Goal: Book appointment/travel/reservation

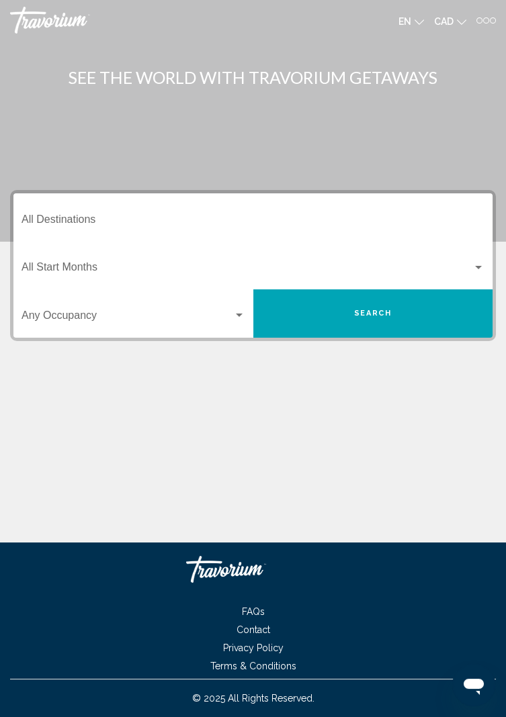
click at [130, 220] on input "Destination All Destinations" at bounding box center [252, 222] width 463 height 12
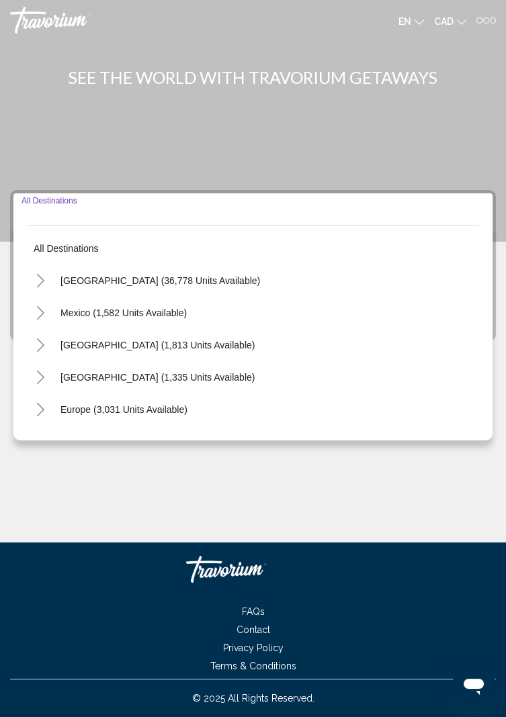
scroll to position [43, 0]
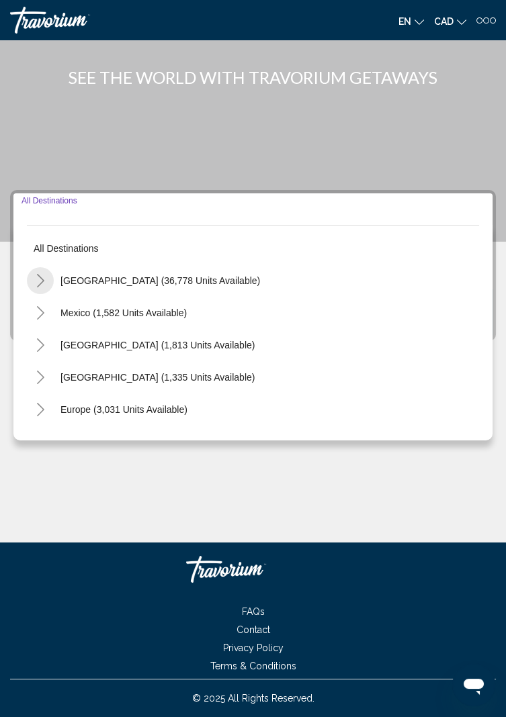
click at [40, 274] on icon "Toggle United States (36,778 units available)" at bounding box center [41, 280] width 10 height 13
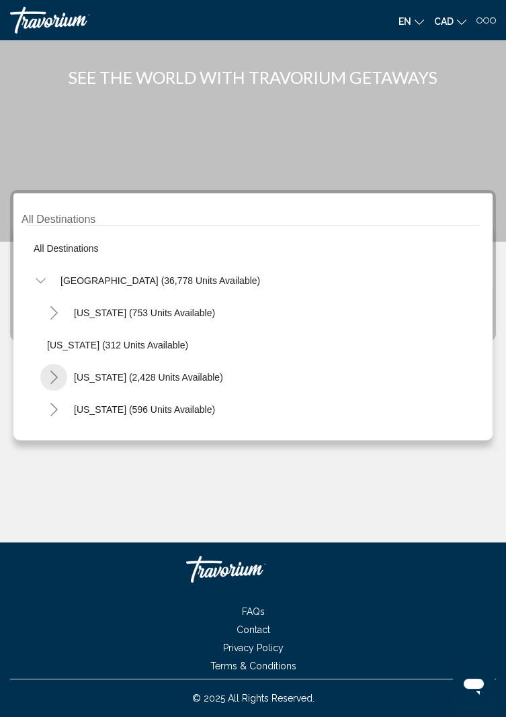
click at [50, 371] on icon "Toggle California (2,428 units available)" at bounding box center [54, 377] width 10 height 13
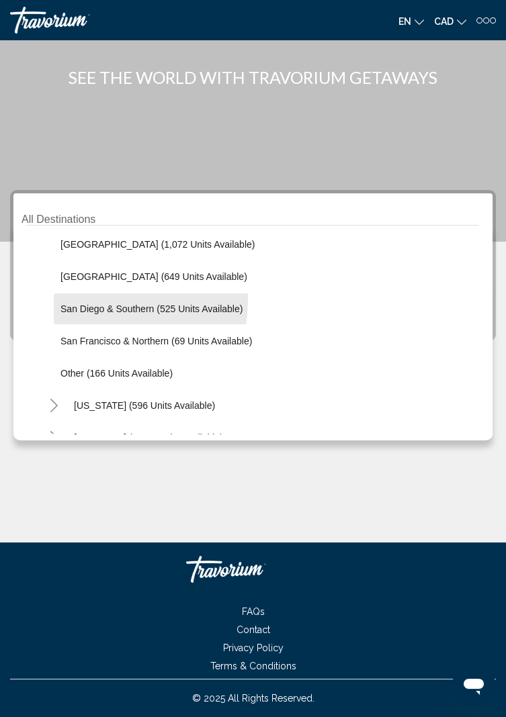
scroll to position [197, 0]
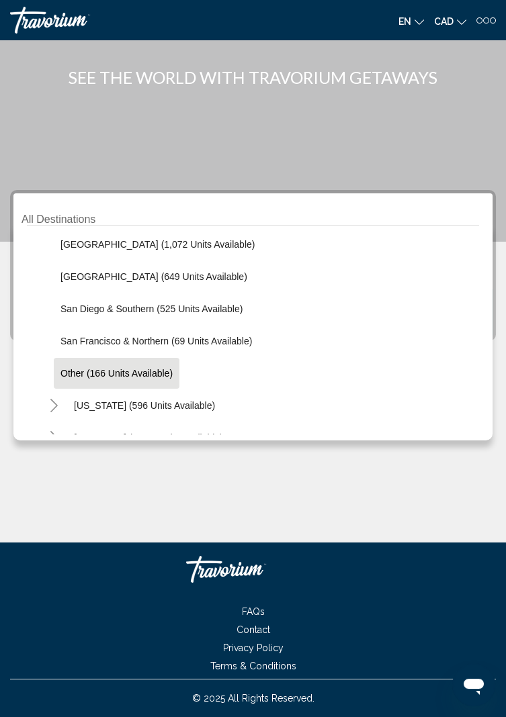
click at [62, 368] on span "Other (166 units available)" at bounding box center [116, 373] width 112 height 11
type input "**********"
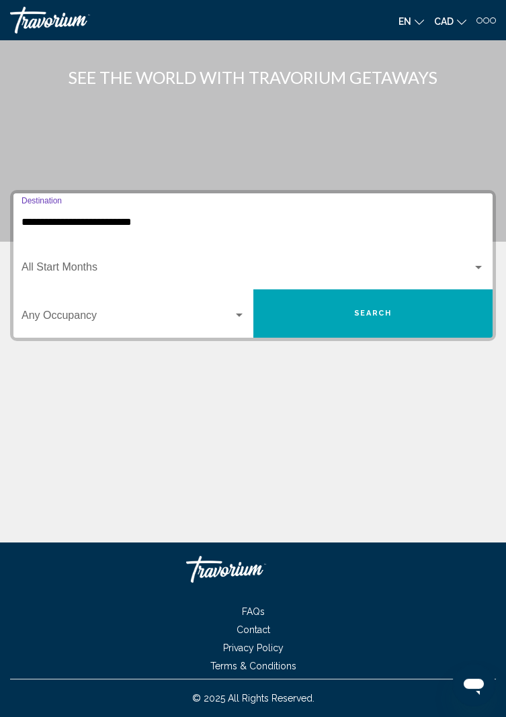
click at [454, 289] on button "Search" at bounding box center [373, 313] width 240 height 48
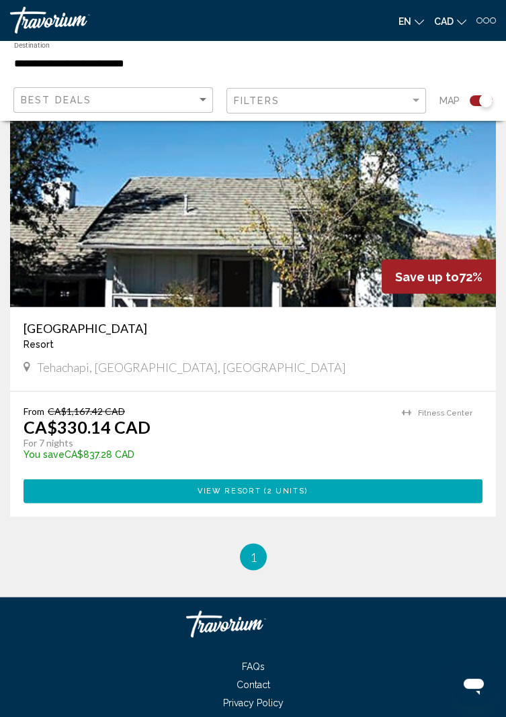
scroll to position [4439, 0]
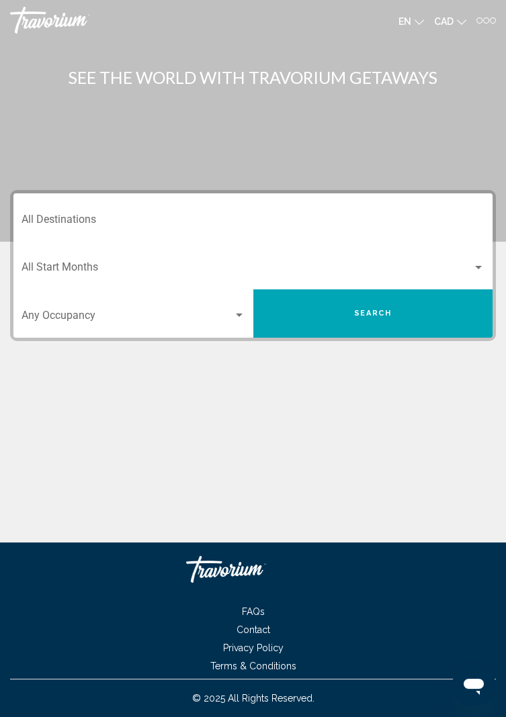
click at [95, 218] on input "Destination All Destinations" at bounding box center [252, 222] width 463 height 12
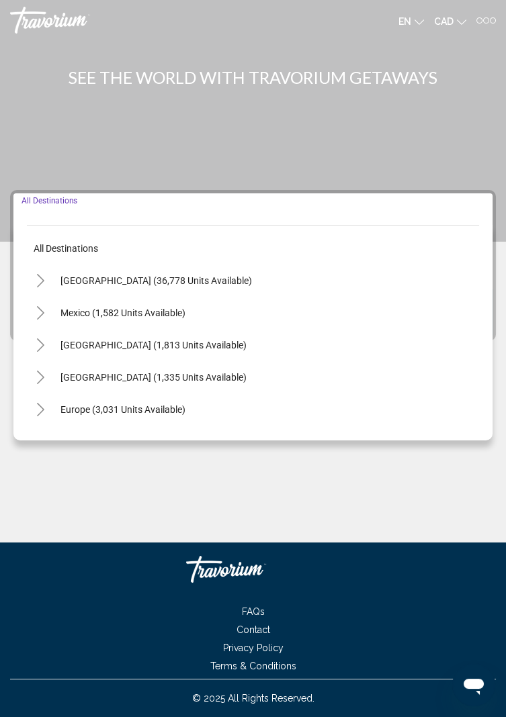
click at [50, 285] on button "Toggle United States (36,778 units available)" at bounding box center [40, 280] width 27 height 27
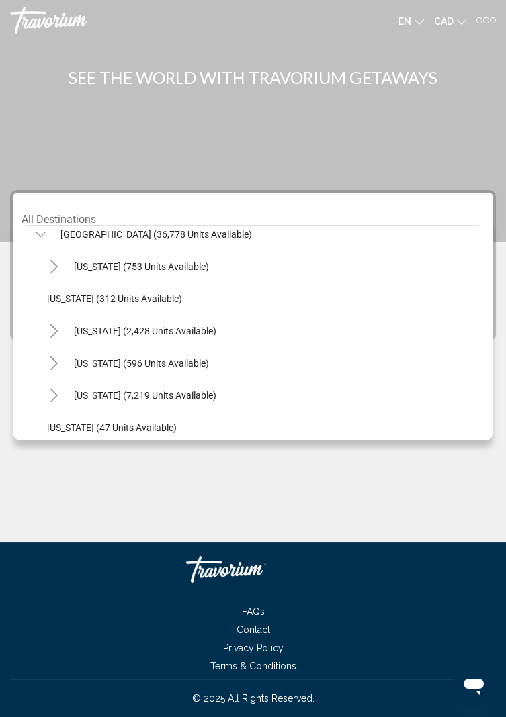
scroll to position [48, 0]
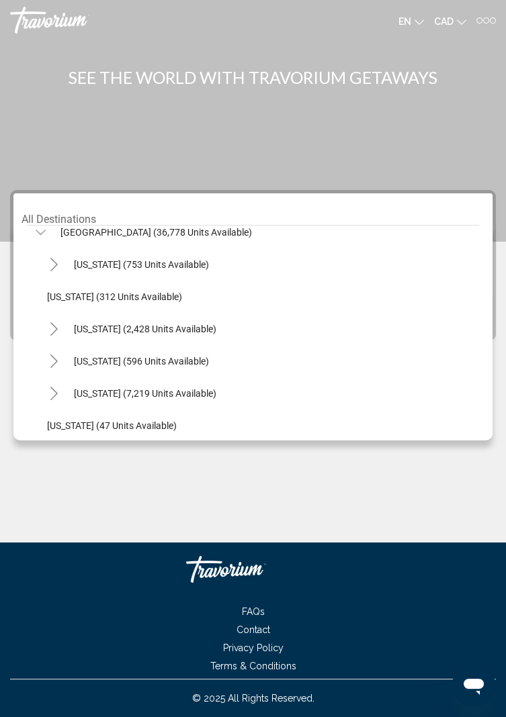
click at [54, 331] on icon "Toggle California (2,428 units available)" at bounding box center [53, 328] width 7 height 13
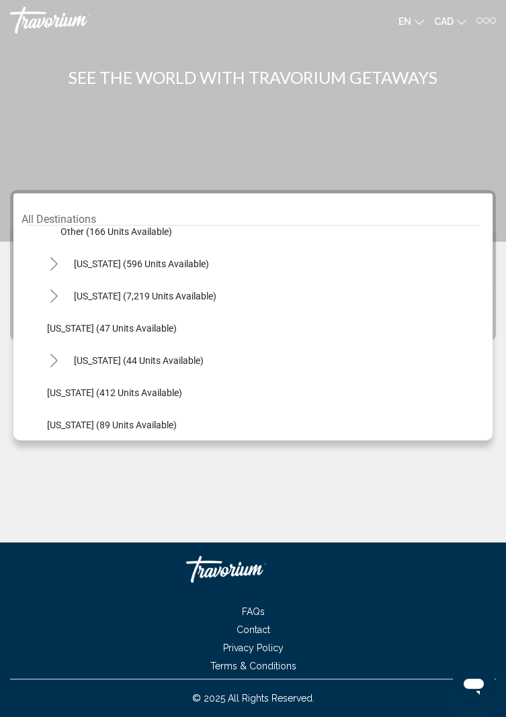
scroll to position [339, 0]
click at [101, 357] on span "Hawaii (44 units available)" at bounding box center [139, 360] width 130 height 11
type input "**********"
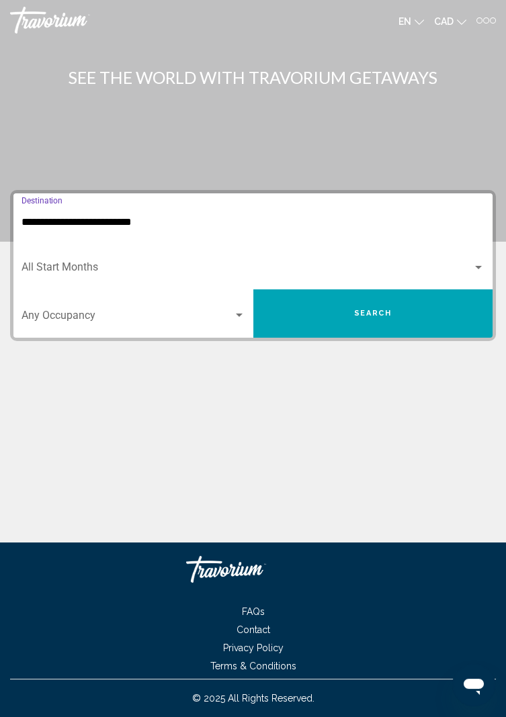
click at [76, 274] on span "Search widget" at bounding box center [246, 270] width 451 height 12
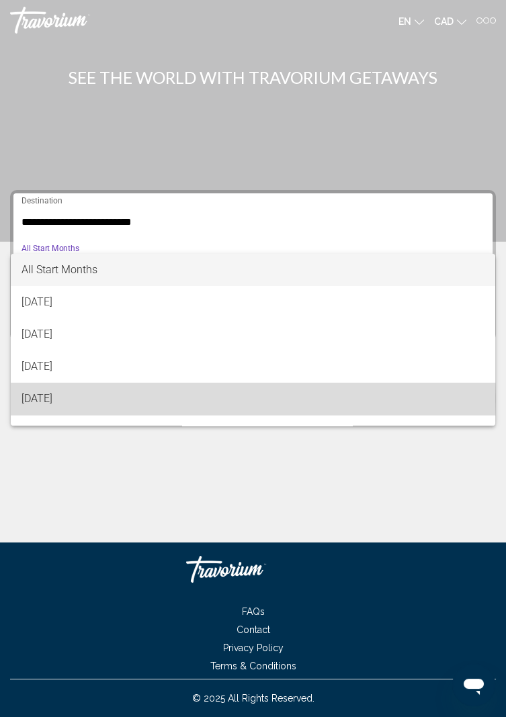
click at [47, 398] on span "December 2025" at bounding box center [252, 399] width 463 height 32
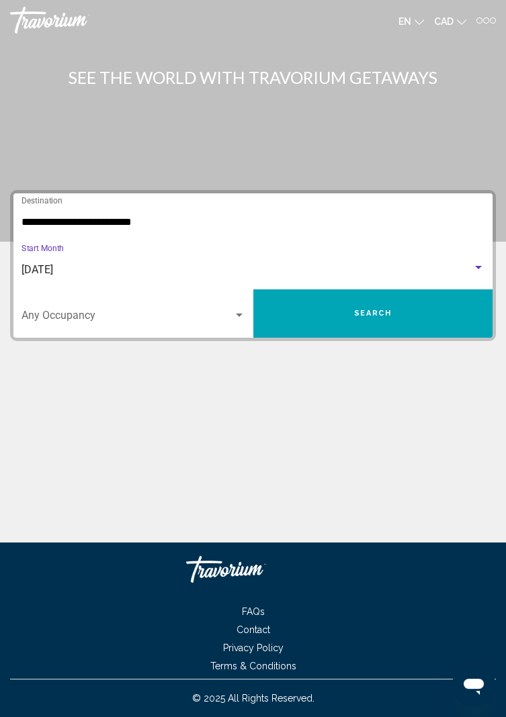
click at [431, 314] on button "Search" at bounding box center [373, 313] width 240 height 48
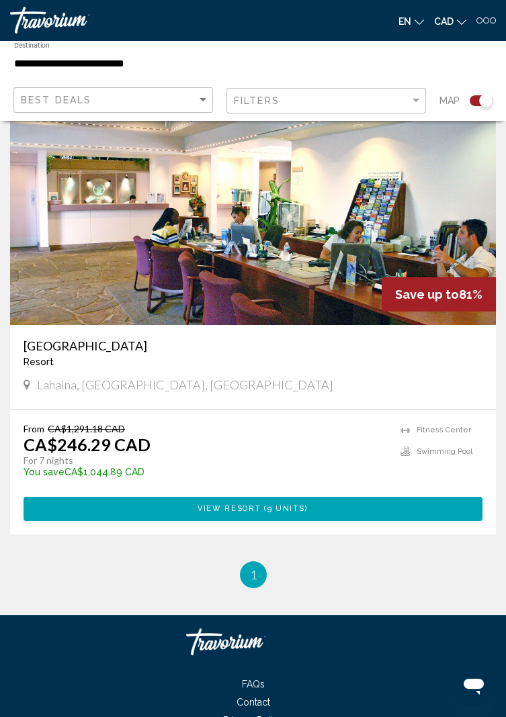
scroll to position [344, 0]
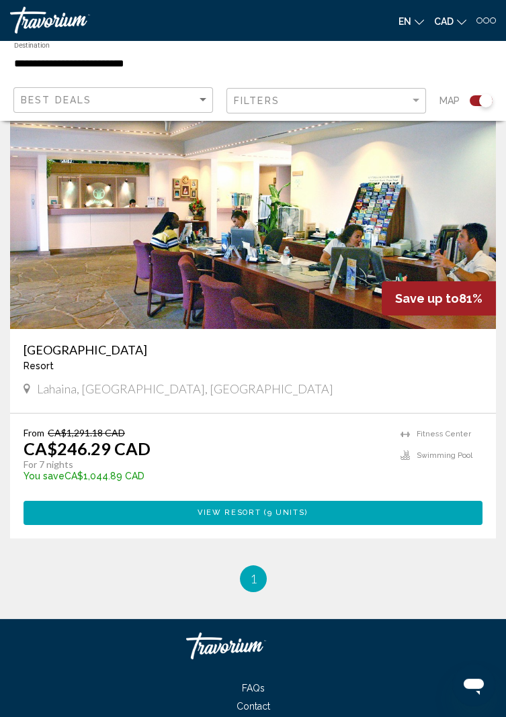
click at [446, 462] on li "Swimming Pool" at bounding box center [436, 456] width 72 height 15
click at [404, 512] on button "View Resort ( 9 units )" at bounding box center [253, 513] width 459 height 24
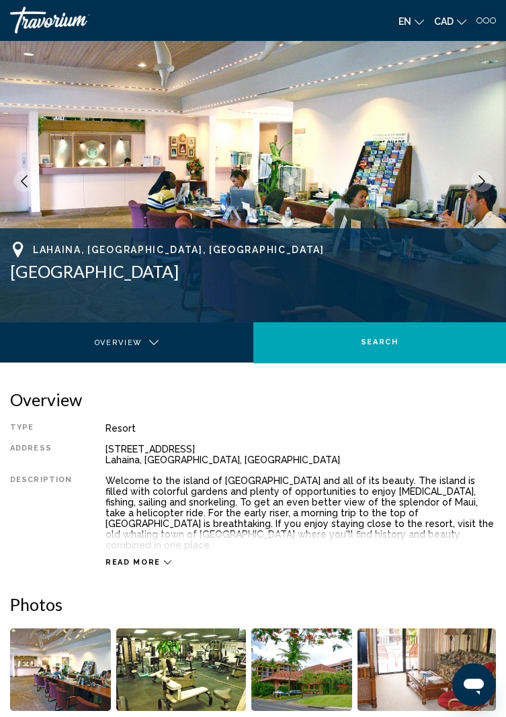
click at [147, 558] on span "Read more" at bounding box center [132, 562] width 55 height 9
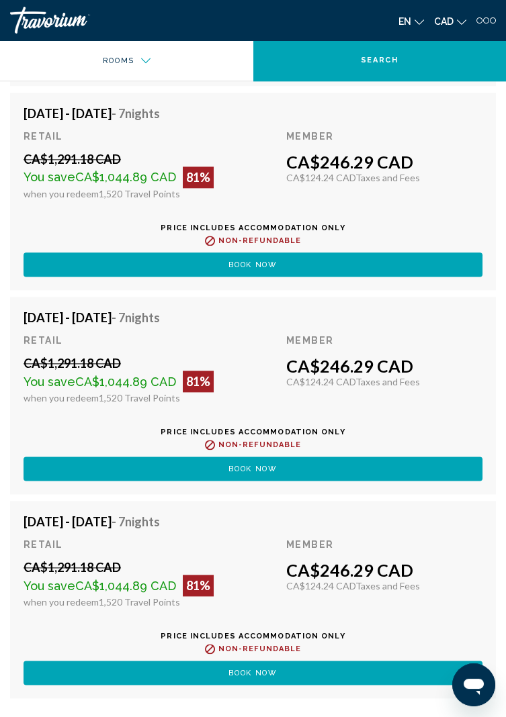
scroll to position [2971, 0]
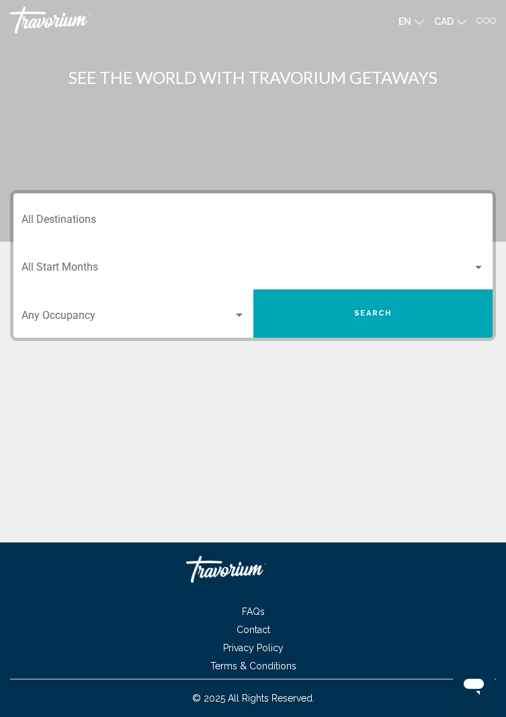
click at [48, 218] on input "Destination All Destinations" at bounding box center [252, 222] width 463 height 12
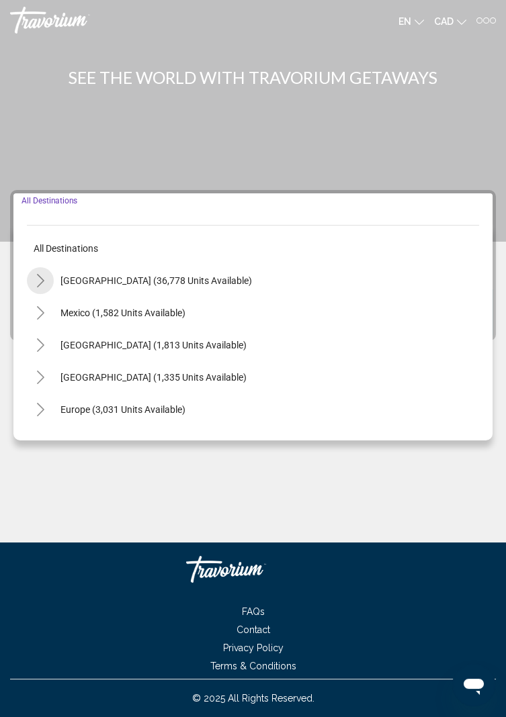
click at [37, 285] on icon "Toggle United States (36,778 units available)" at bounding box center [41, 280] width 10 height 13
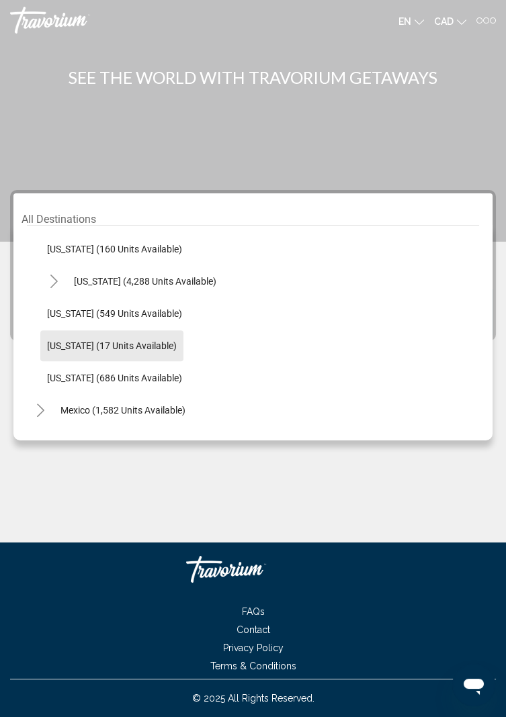
scroll to position [1205, 0]
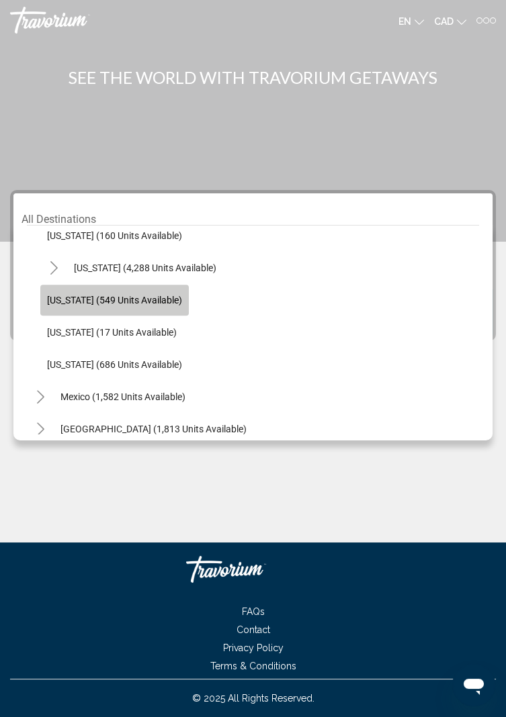
click at [54, 306] on button "Washington (549 units available)" at bounding box center [114, 300] width 148 height 31
type input "**********"
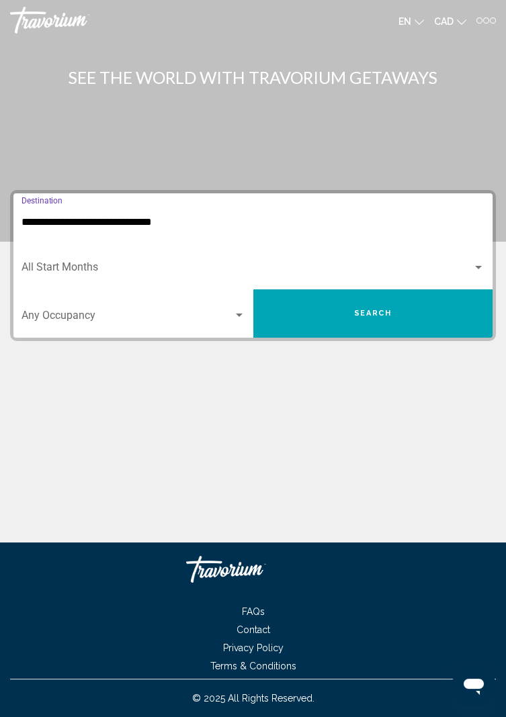
click at [40, 275] on span "Search widget" at bounding box center [246, 270] width 451 height 12
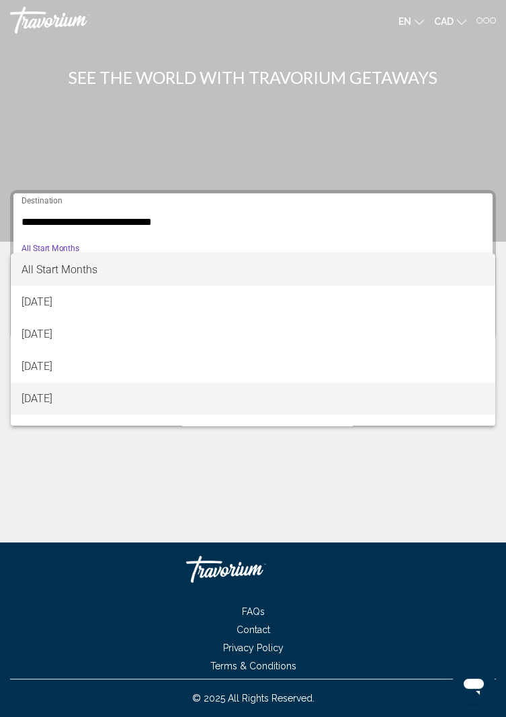
click at [39, 414] on span "December 2025" at bounding box center [252, 399] width 463 height 32
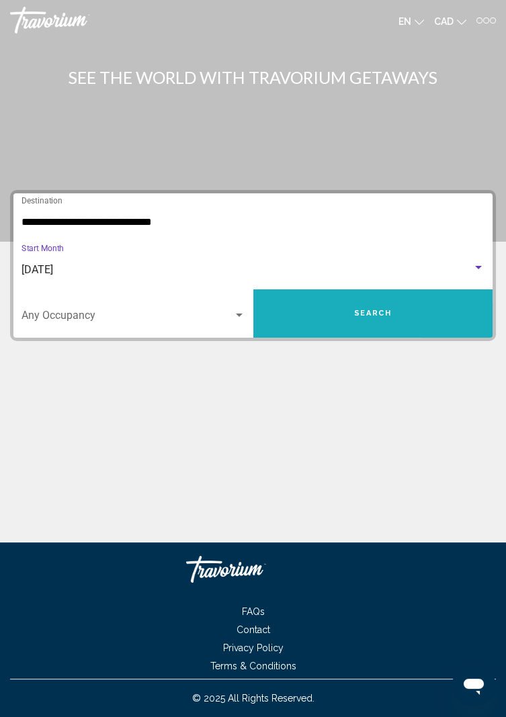
click at [438, 320] on button "Search" at bounding box center [373, 313] width 240 height 48
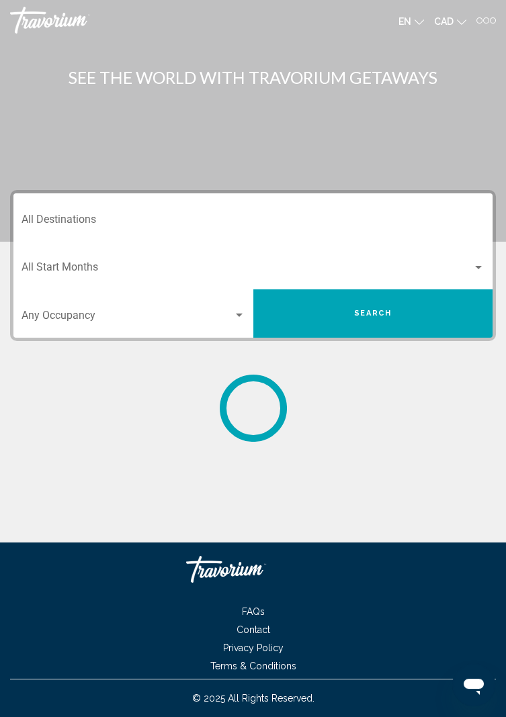
click at [36, 222] on input "Destination All Destinations" at bounding box center [252, 222] width 463 height 12
click at [93, 216] on input "Destination All Destinations" at bounding box center [252, 222] width 463 height 12
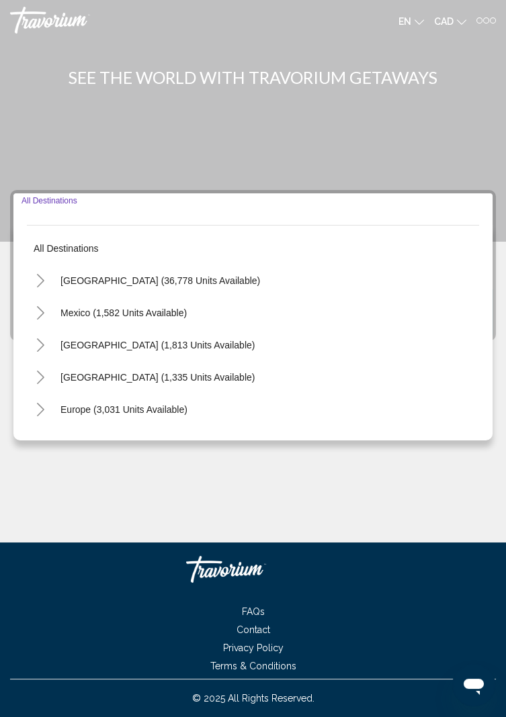
scroll to position [43, 0]
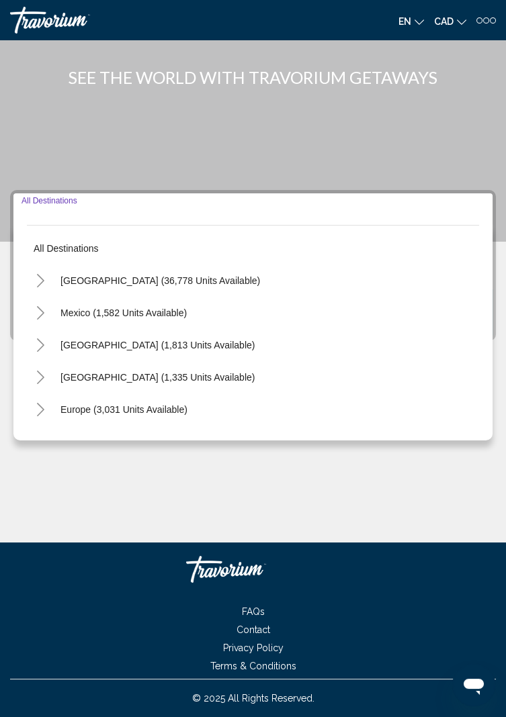
click at [46, 332] on button "Toggle Canada (1,813 units available)" at bounding box center [40, 345] width 27 height 27
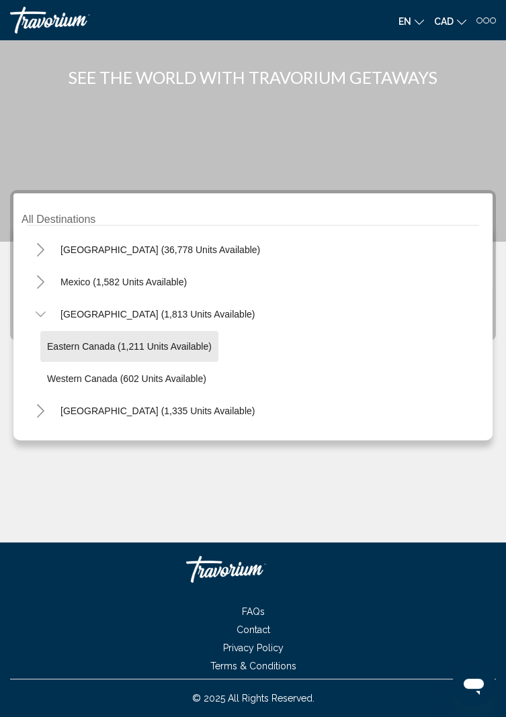
scroll to position [28, 0]
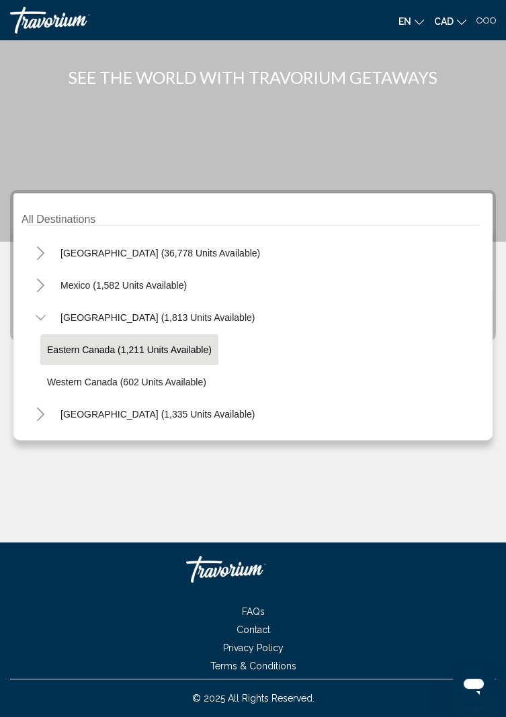
click at [109, 344] on span "Eastern Canada (1,211 units available)" at bounding box center [129, 349] width 165 height 11
type input "**********"
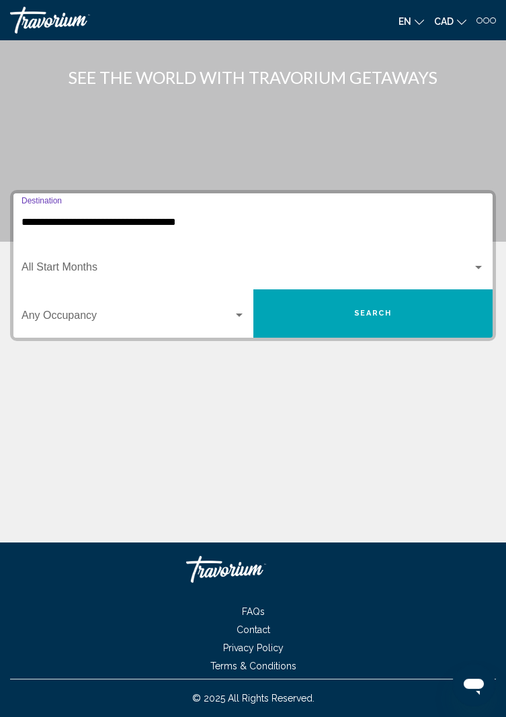
click at [398, 289] on button "Search" at bounding box center [373, 313] width 240 height 48
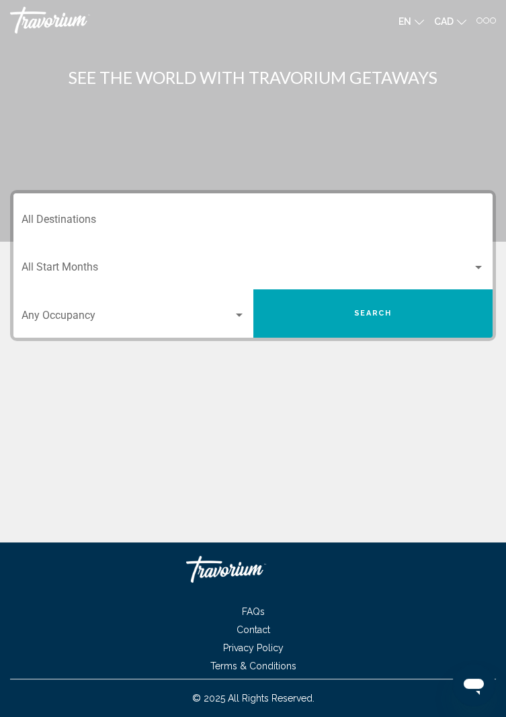
click at [117, 217] on input "Destination All Destinations" at bounding box center [252, 222] width 463 height 12
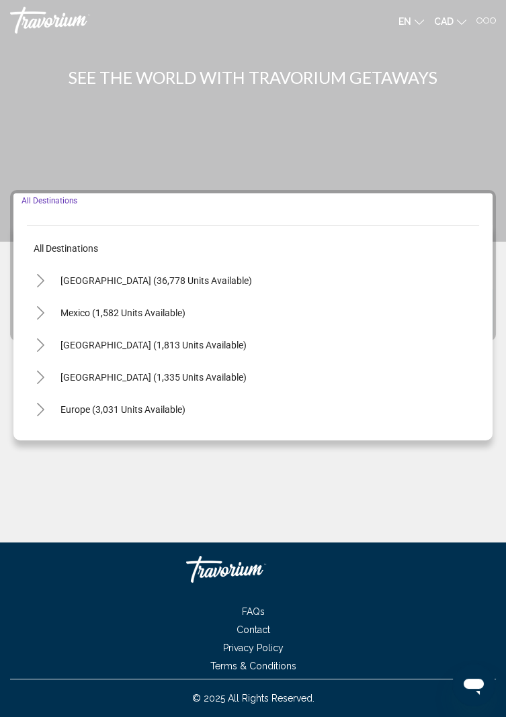
scroll to position [43, 0]
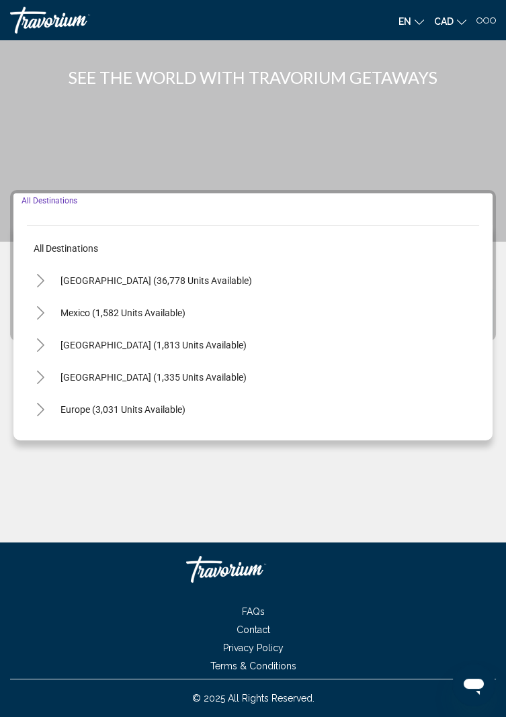
click at [40, 338] on icon "Toggle Canada (1,813 units available)" at bounding box center [41, 344] width 10 height 13
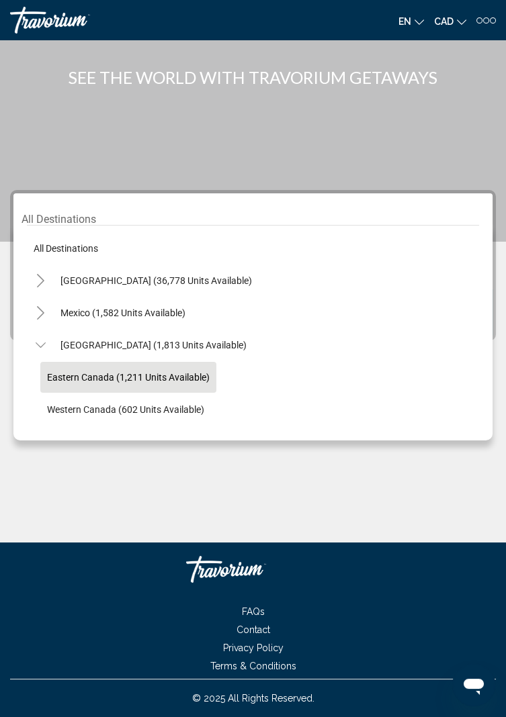
click at [132, 372] on span "Eastern Canada (1,211 units available)" at bounding box center [128, 377] width 163 height 11
type input "**********"
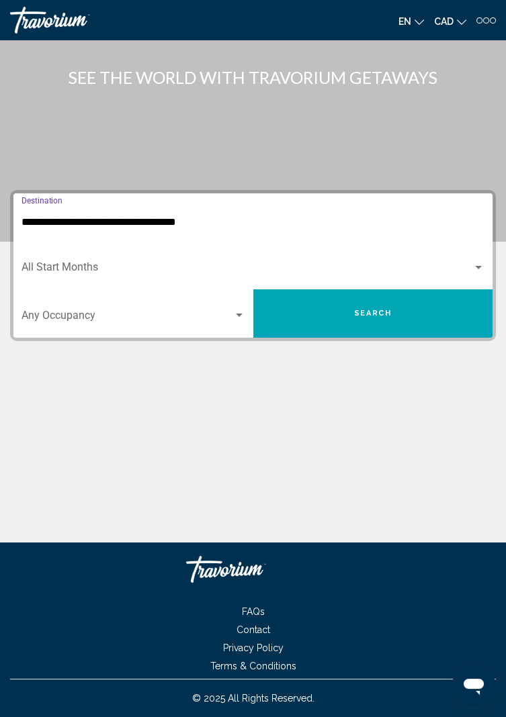
click at [213, 264] on span "Search widget" at bounding box center [246, 270] width 451 height 12
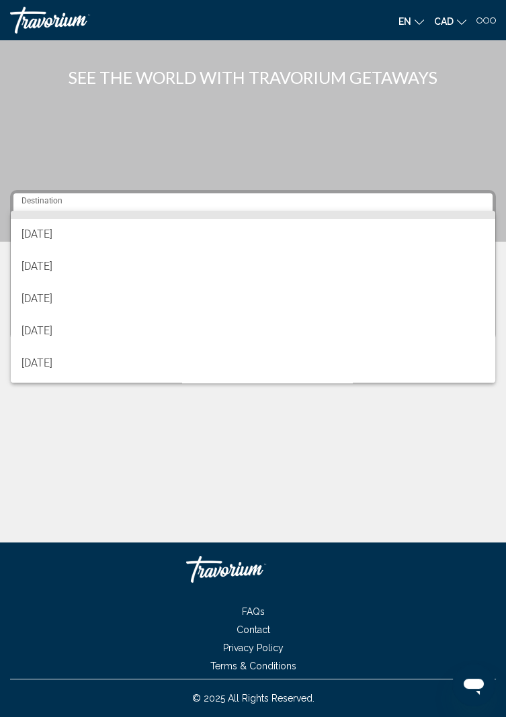
scroll to position [124, 0]
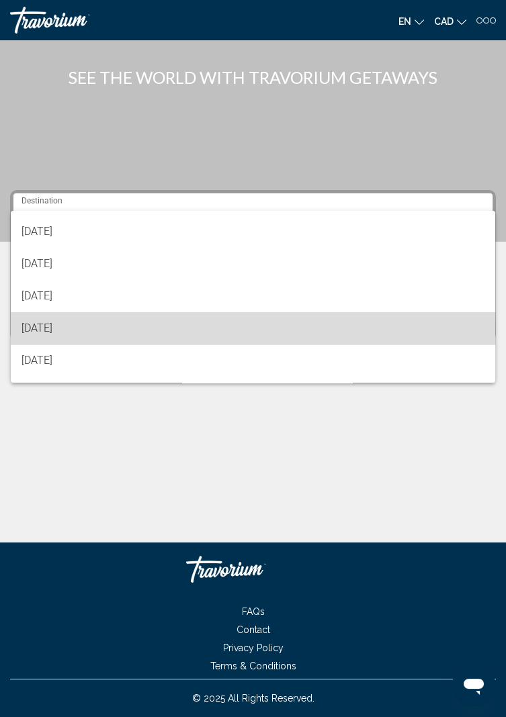
click at [64, 328] on span "March 2026" at bounding box center [252, 328] width 463 height 32
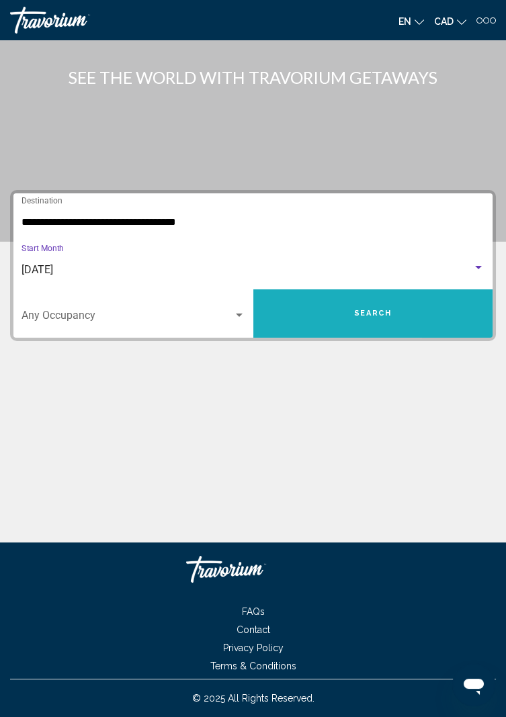
click at [428, 289] on button "Search" at bounding box center [373, 313] width 240 height 48
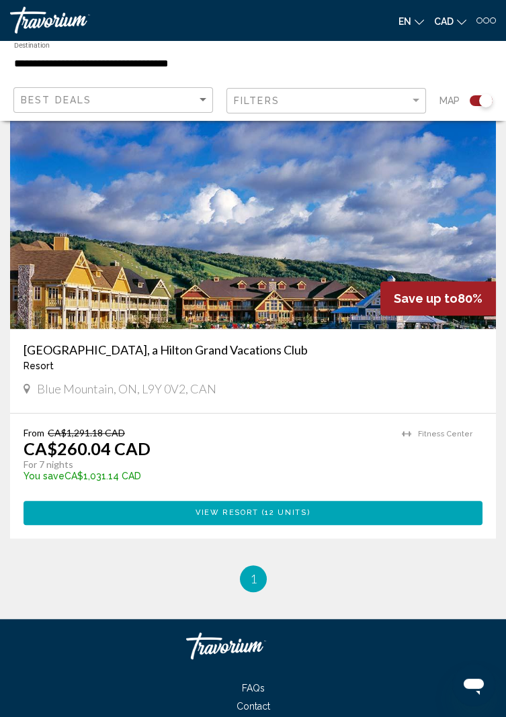
scroll to position [2182, 0]
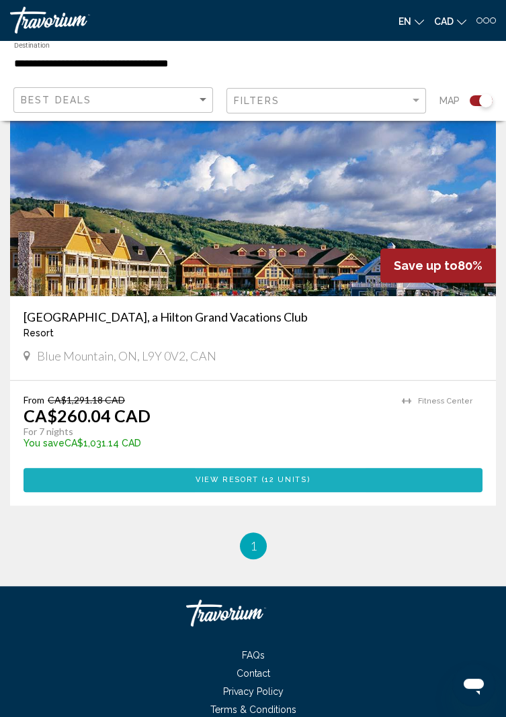
click at [290, 480] on span "12 units" at bounding box center [286, 479] width 42 height 9
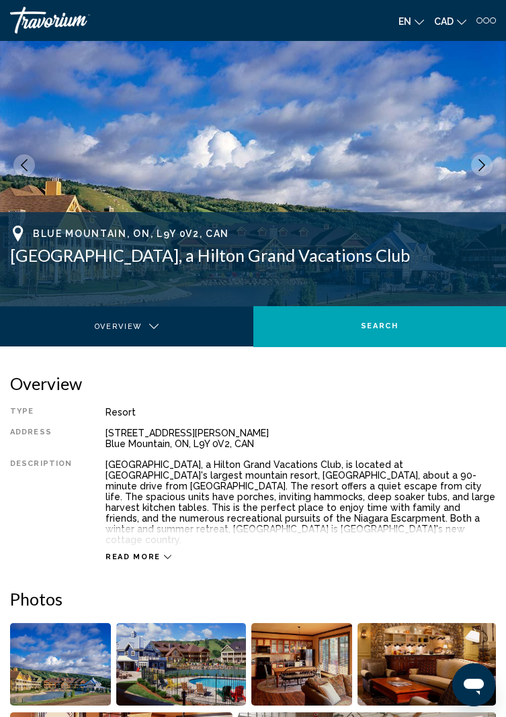
scroll to position [18, 0]
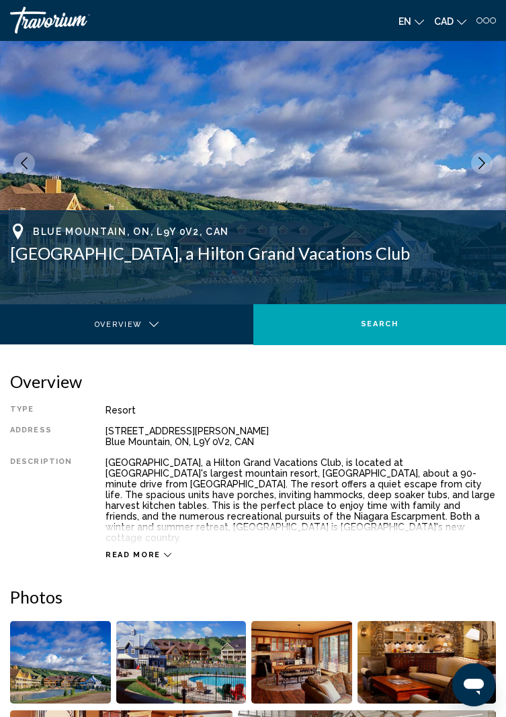
click at [164, 551] on icon "Main content" at bounding box center [167, 554] width 7 height 7
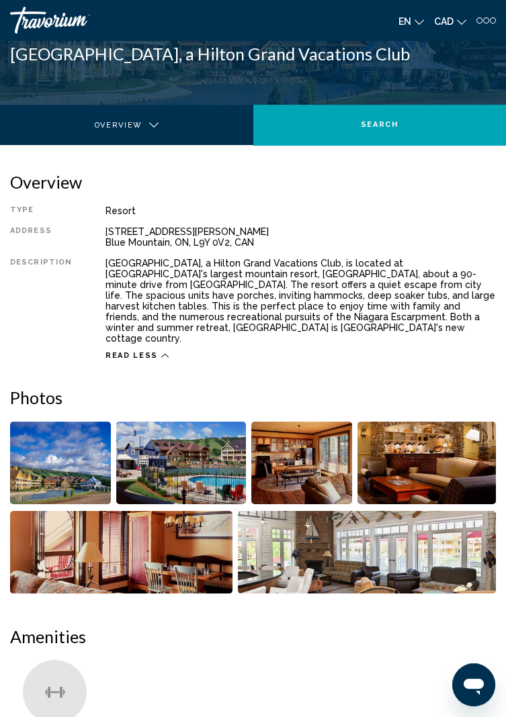
scroll to position [217, 0]
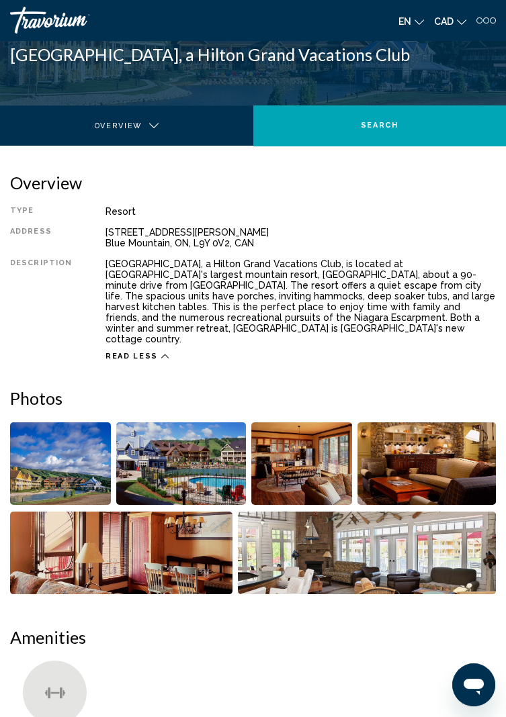
click at [77, 459] on img "Open full-screen image slider" at bounding box center [60, 463] width 101 height 83
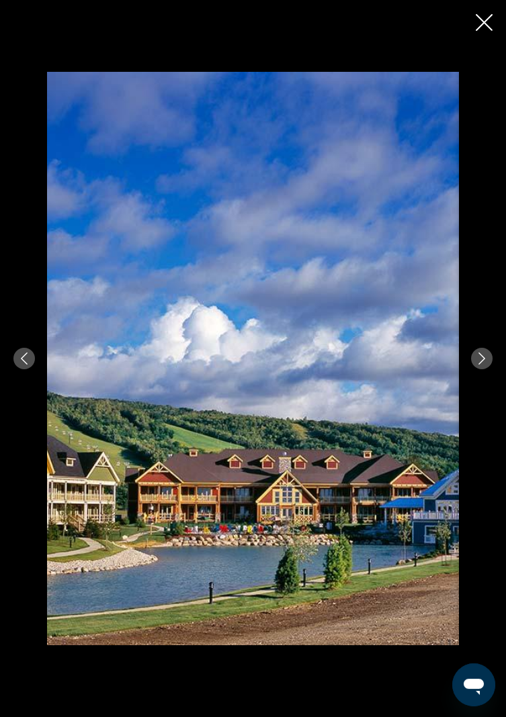
click at [483, 365] on icon "Next image" at bounding box center [481, 359] width 12 height 12
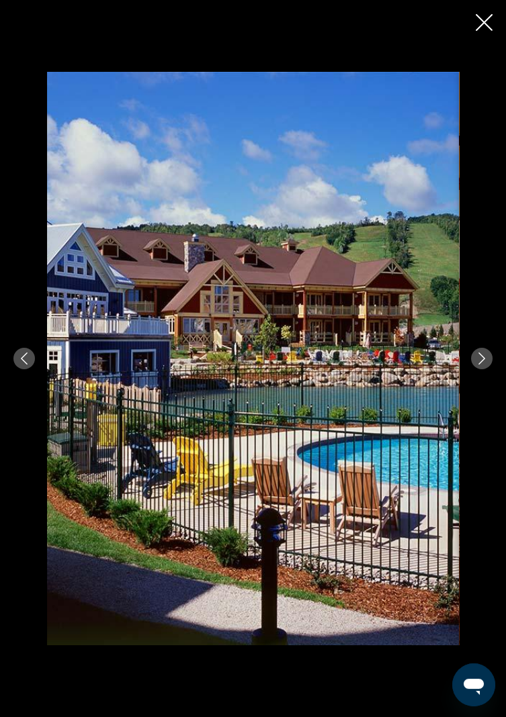
click at [483, 365] on icon "Next image" at bounding box center [481, 359] width 12 height 12
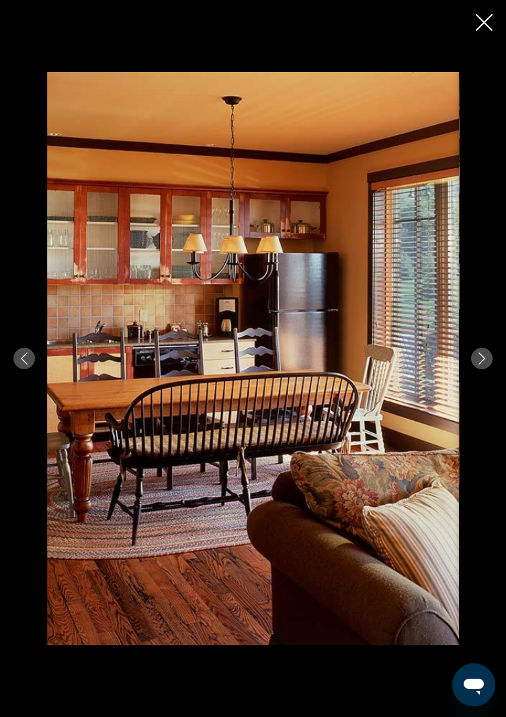
click at [484, 365] on icon "Next image" at bounding box center [481, 359] width 12 height 12
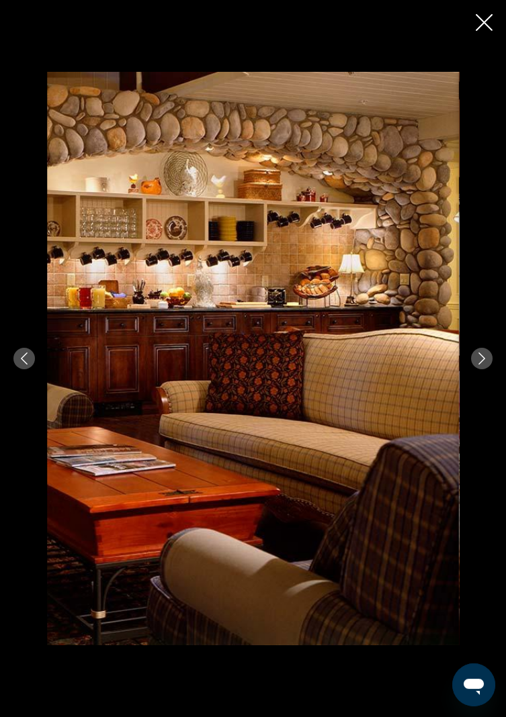
click at [483, 365] on icon "Next image" at bounding box center [481, 359] width 12 height 12
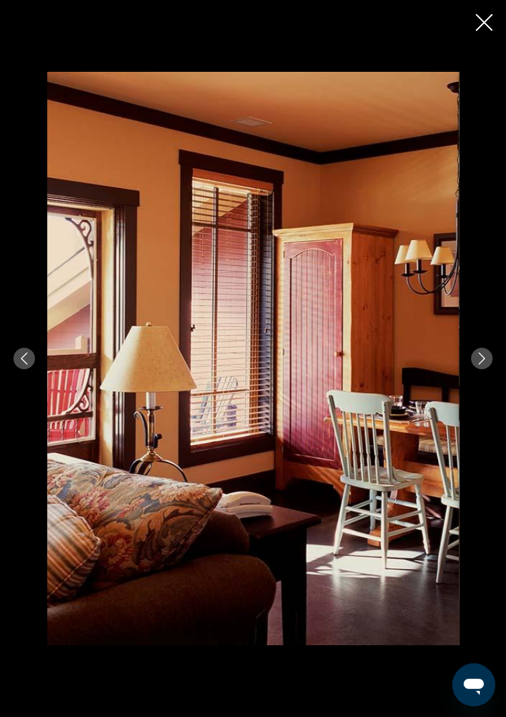
click at [486, 365] on icon "Next image" at bounding box center [481, 359] width 12 height 12
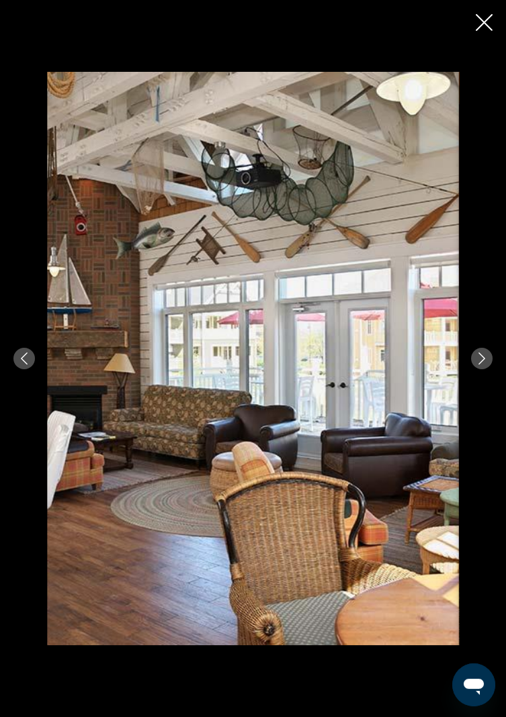
click at [485, 365] on icon "Next image" at bounding box center [481, 359] width 12 height 12
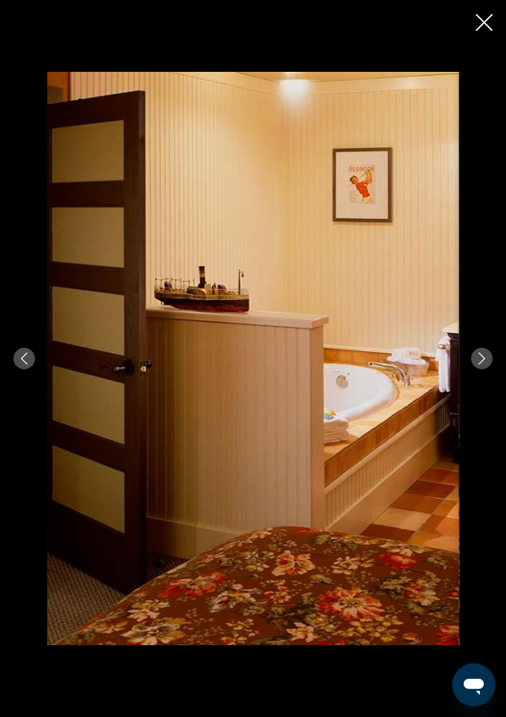
click at [479, 365] on icon "Next image" at bounding box center [481, 359] width 12 height 12
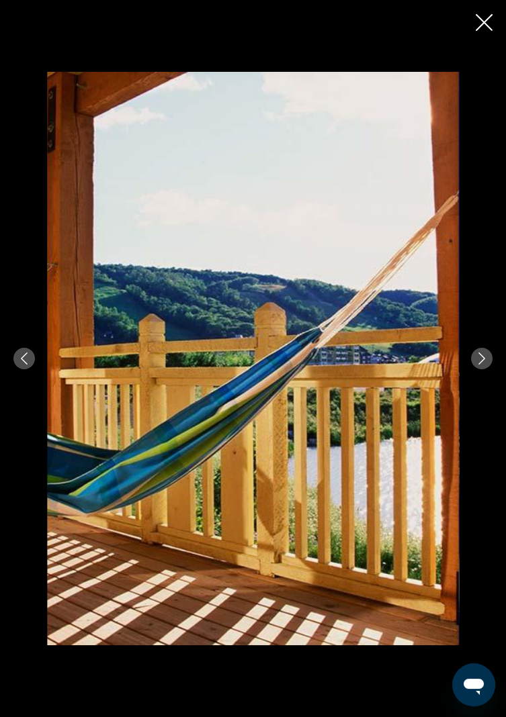
click at [481, 365] on icon "Next image" at bounding box center [481, 359] width 12 height 12
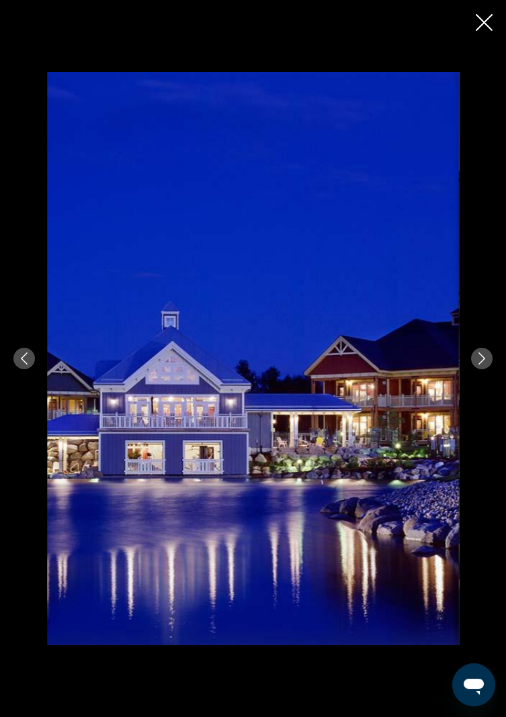
click at [480, 365] on icon "Next image" at bounding box center [481, 359] width 12 height 12
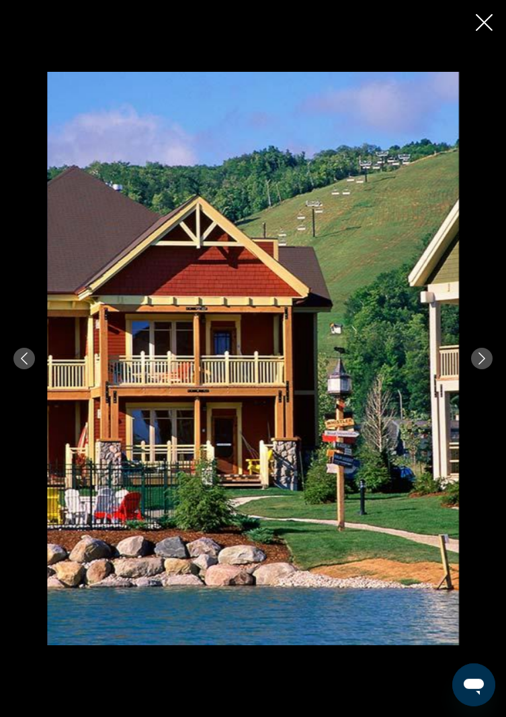
click at [489, 369] on button "Next image" at bounding box center [481, 358] width 21 height 21
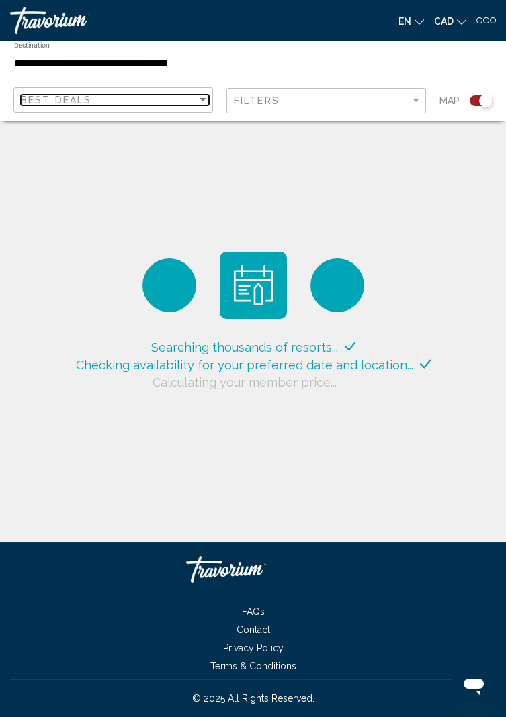
click at [201, 99] on div "Sort by" at bounding box center [202, 99] width 7 height 3
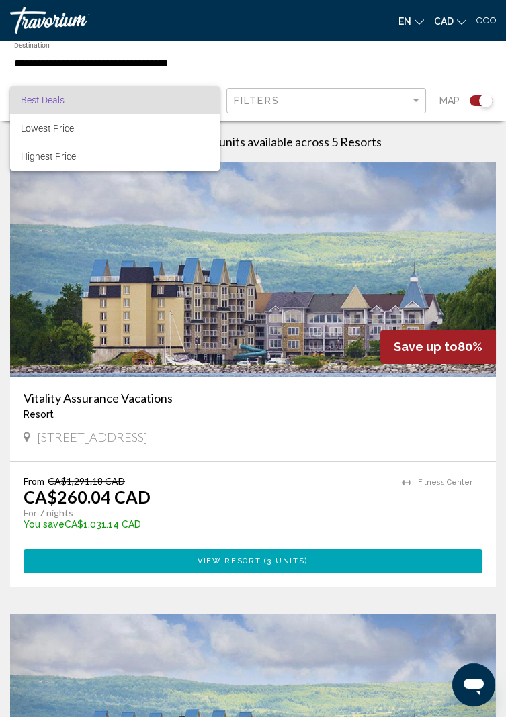
scroll to position [302, 0]
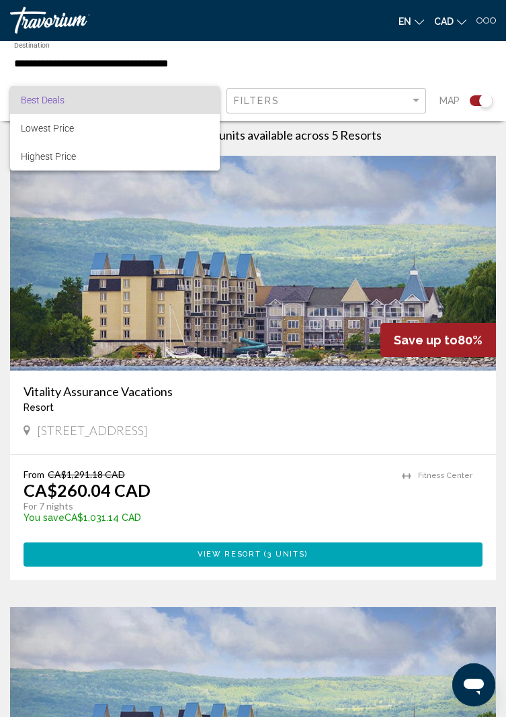
click at [179, 105] on span "Best Deals" at bounding box center [115, 100] width 188 height 28
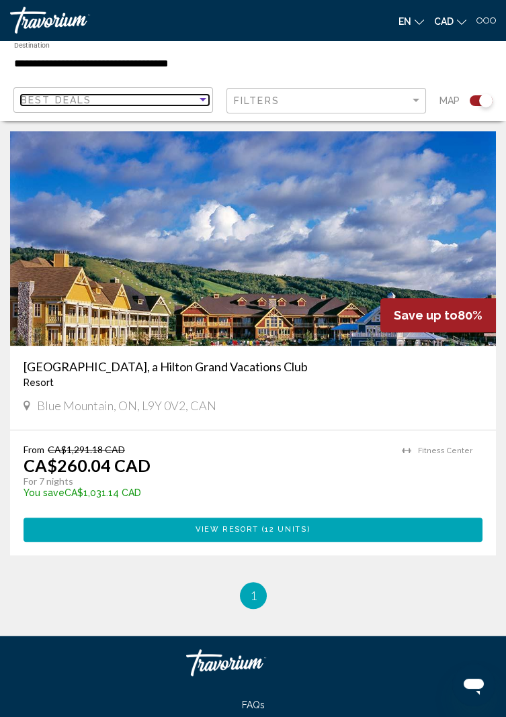
scroll to position [2133, 0]
click at [278, 535] on button "View Resort ( 12 units )" at bounding box center [253, 530] width 459 height 24
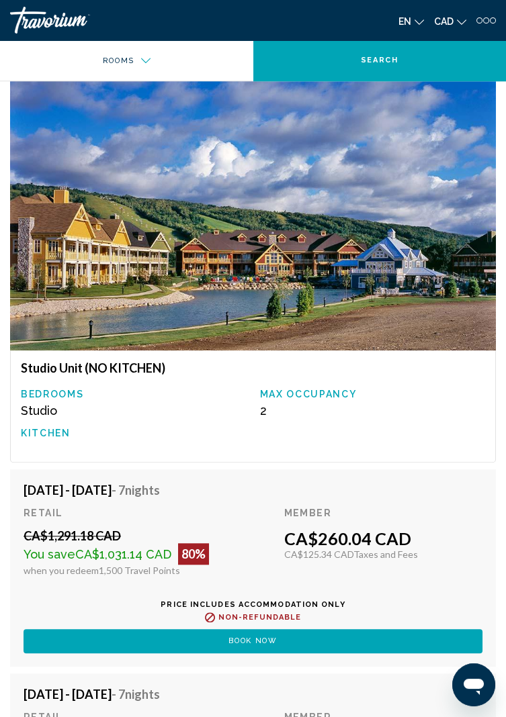
scroll to position [2219, 0]
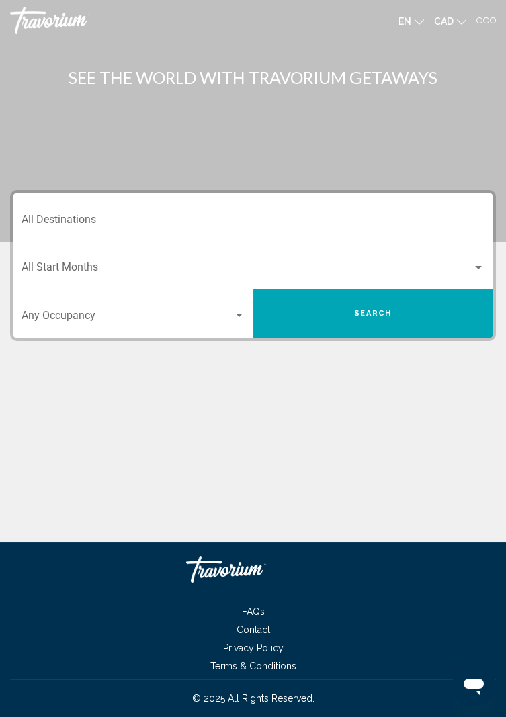
click at [78, 226] on input "Destination All Destinations" at bounding box center [252, 222] width 463 height 12
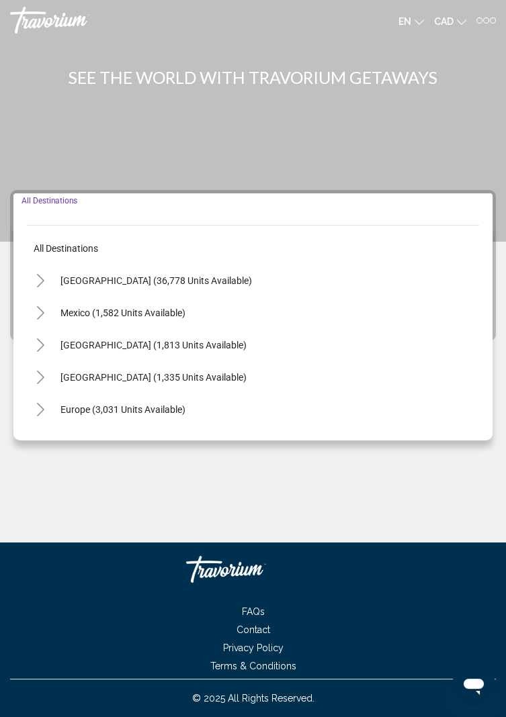
scroll to position [43, 0]
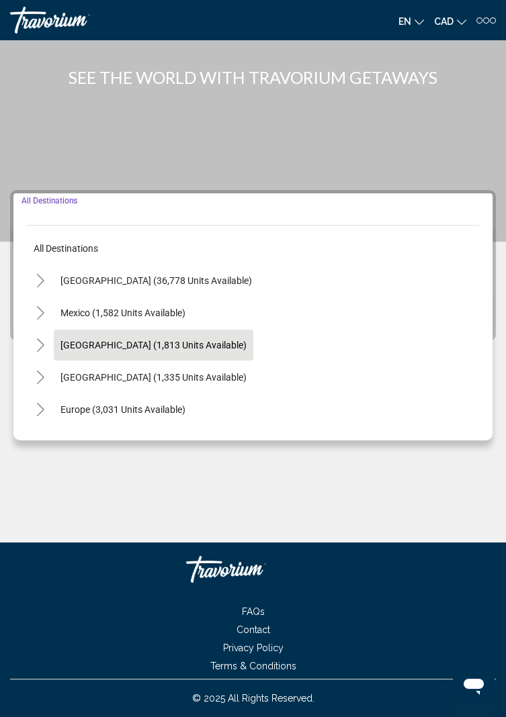
click at [150, 340] on span "Canada (1,813 units available)" at bounding box center [153, 345] width 186 height 11
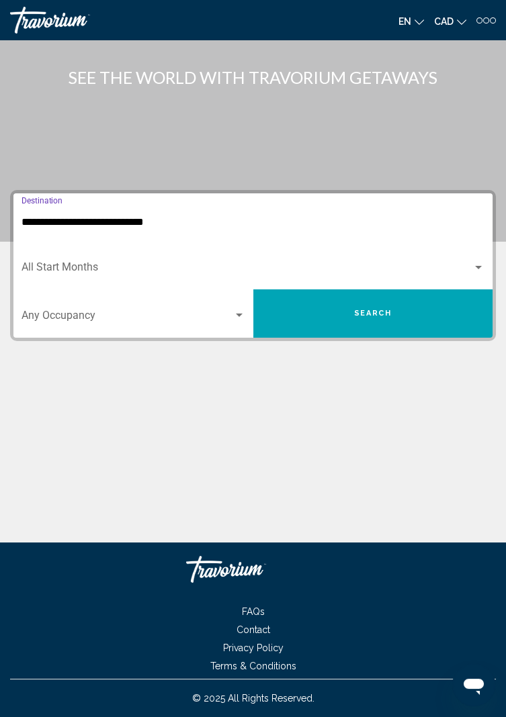
click at [59, 216] on input "**********" at bounding box center [252, 222] width 463 height 12
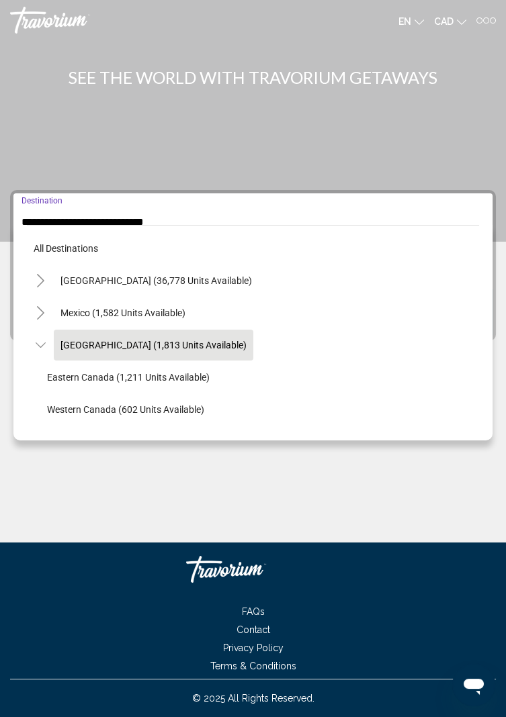
scroll to position [15, 0]
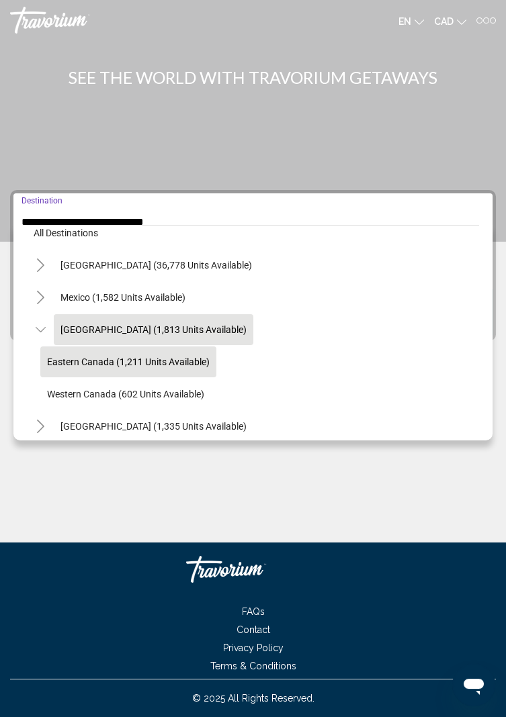
click at [187, 366] on span "Eastern Canada (1,211 units available)" at bounding box center [128, 362] width 163 height 11
type input "**********"
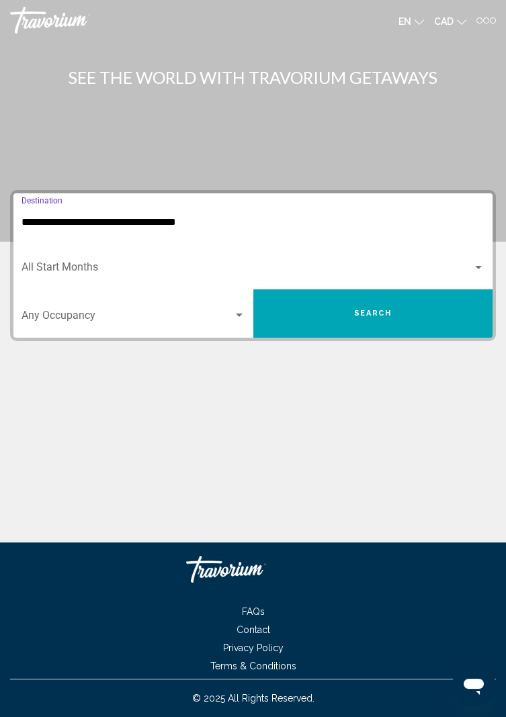
scroll to position [43, 0]
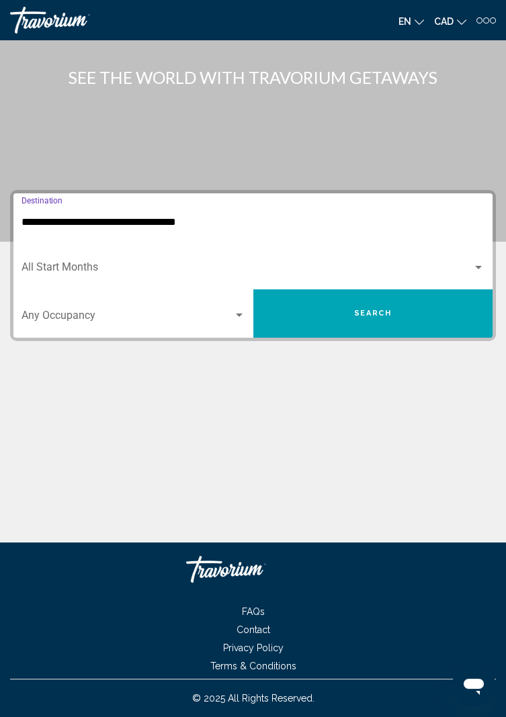
click at [375, 289] on button "Search" at bounding box center [373, 313] width 240 height 48
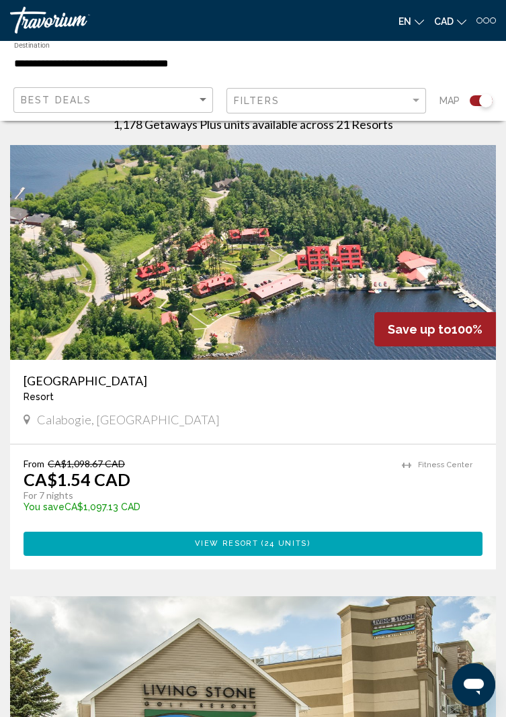
scroll to position [314, 0]
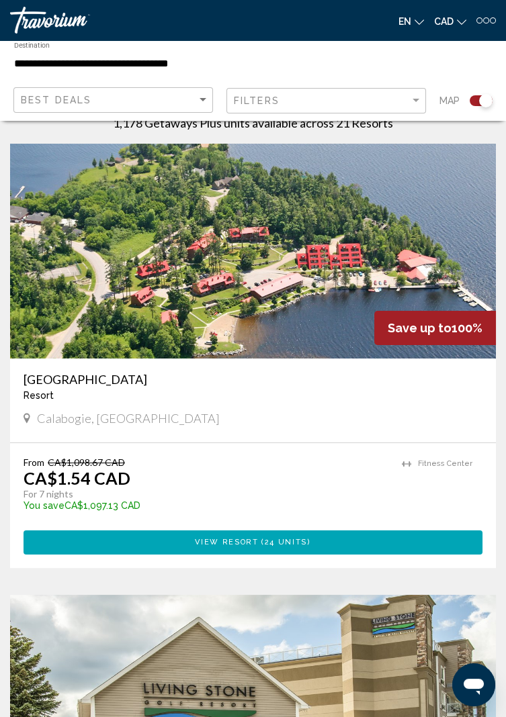
click at [301, 543] on span "24 units" at bounding box center [286, 542] width 42 height 9
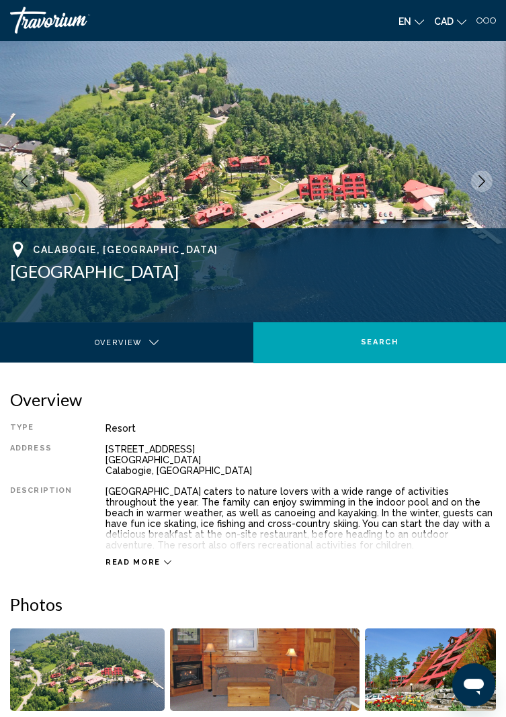
click at [155, 559] on div "Read more" at bounding box center [138, 562] width 66 height 9
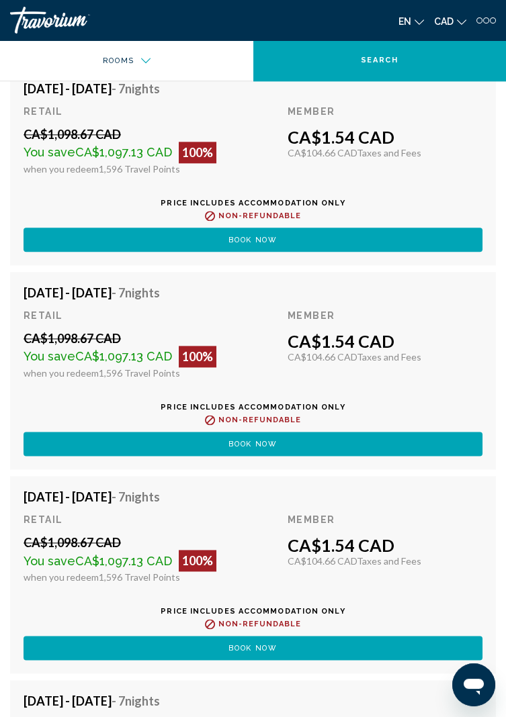
scroll to position [2915, 0]
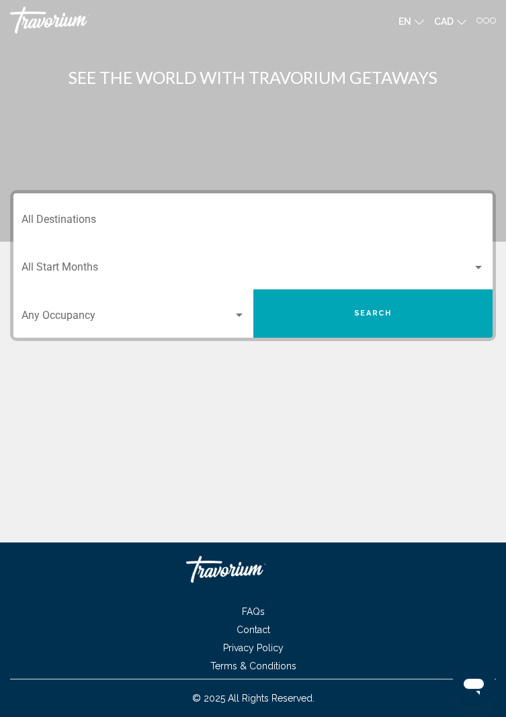
click at [86, 220] on input "Destination All Destinations" at bounding box center [252, 222] width 463 height 12
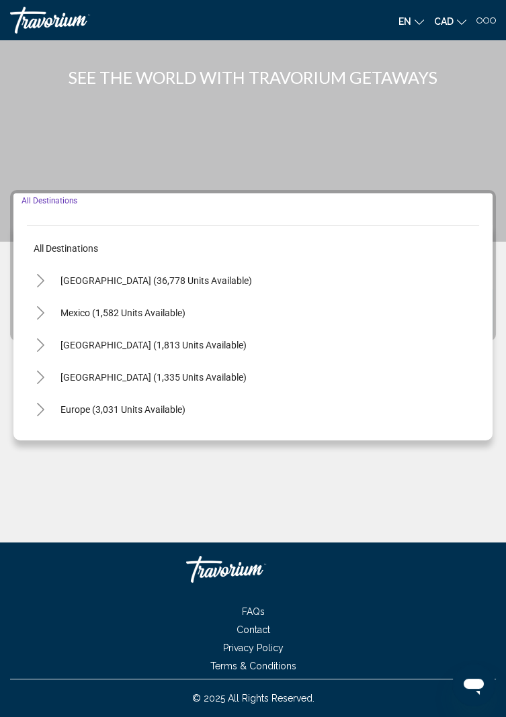
scroll to position [43, 0]
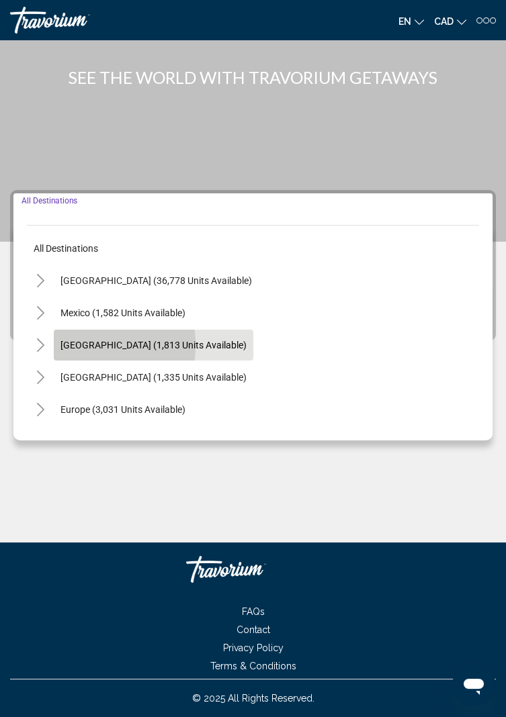
click at [58, 330] on button "[GEOGRAPHIC_DATA] (1,813 units available)" at bounding box center [153, 345] width 199 height 31
type input "**********"
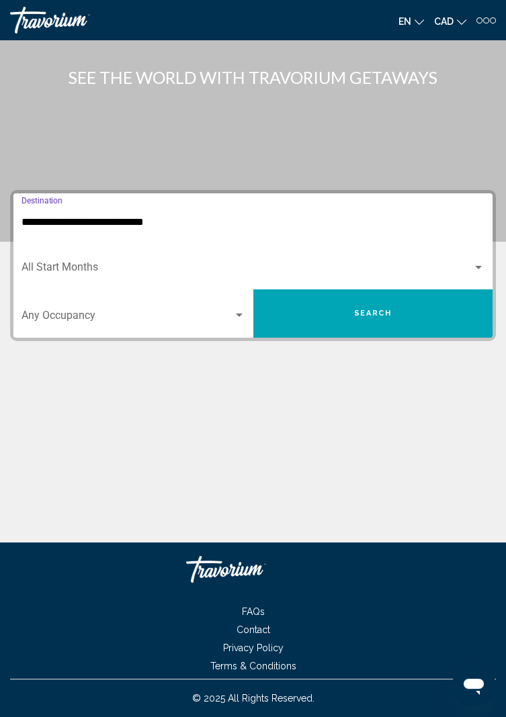
click at [101, 264] on span "Search widget" at bounding box center [246, 270] width 451 height 12
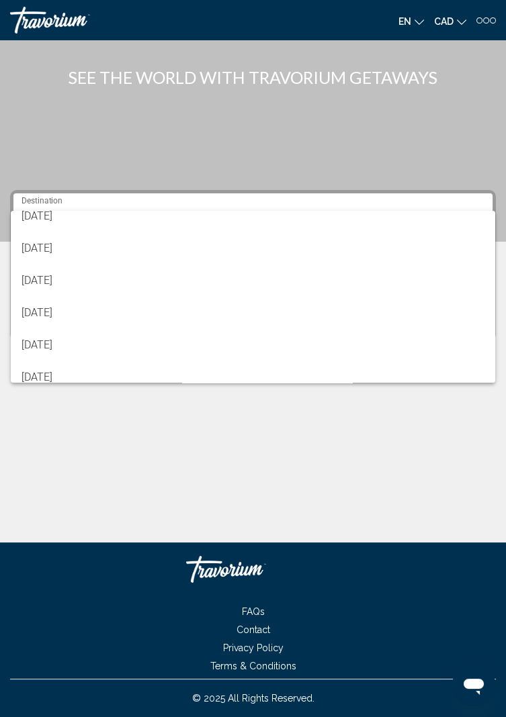
scroll to position [138, 0]
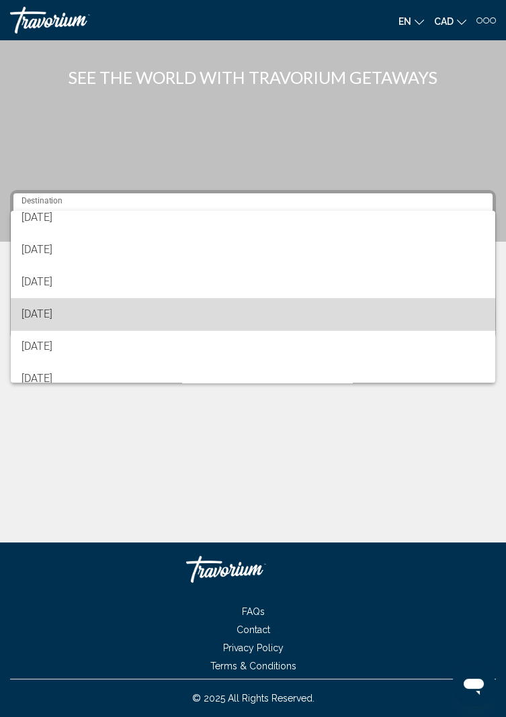
click at [42, 317] on span "[DATE]" at bounding box center [252, 314] width 463 height 32
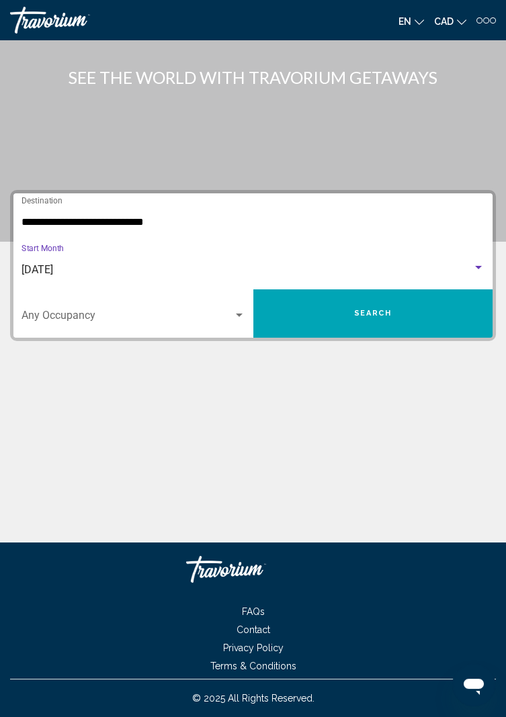
click at [437, 289] on button "Search" at bounding box center [373, 313] width 240 height 48
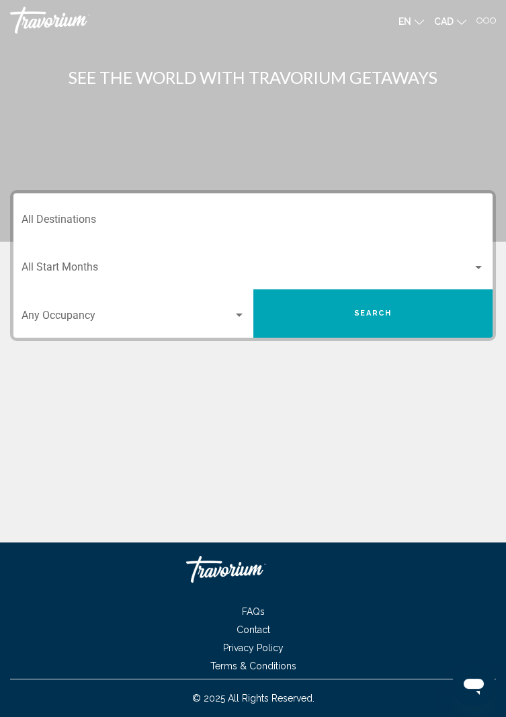
click at [46, 220] on input "Destination All Destinations" at bounding box center [252, 222] width 463 height 12
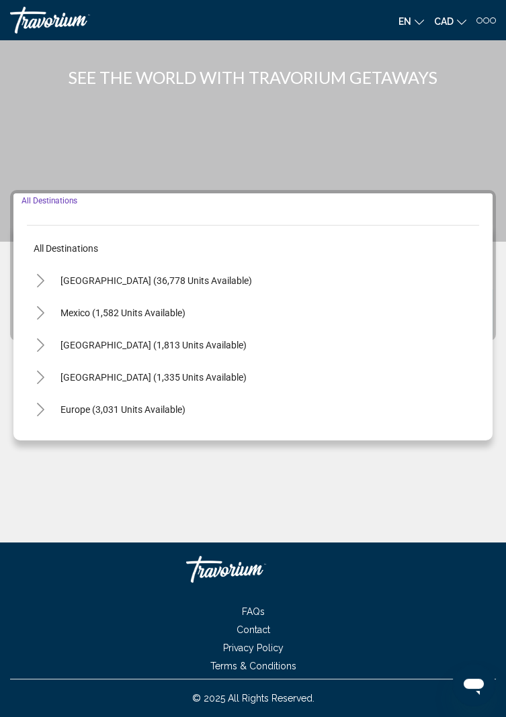
scroll to position [43, 0]
click at [45, 332] on button "Toggle Canada (1,813 units available)" at bounding box center [40, 345] width 27 height 27
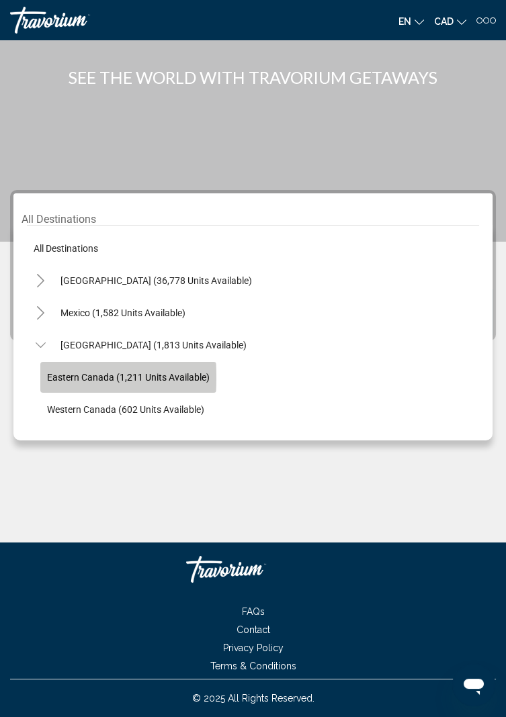
click at [64, 372] on span "Eastern Canada (1,211 units available)" at bounding box center [128, 377] width 163 height 11
type input "**********"
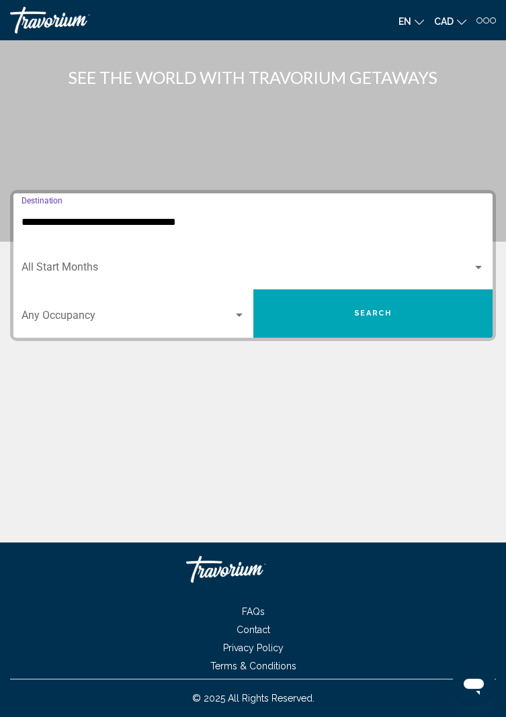
click at [459, 289] on button "Search" at bounding box center [373, 313] width 240 height 48
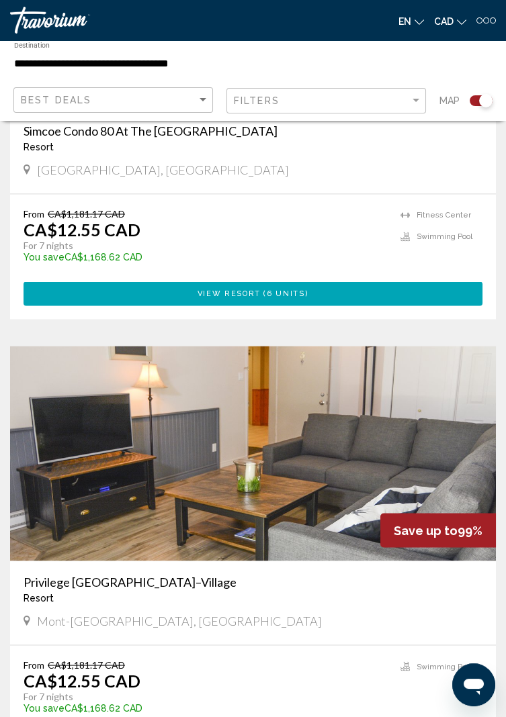
scroll to position [4174, 0]
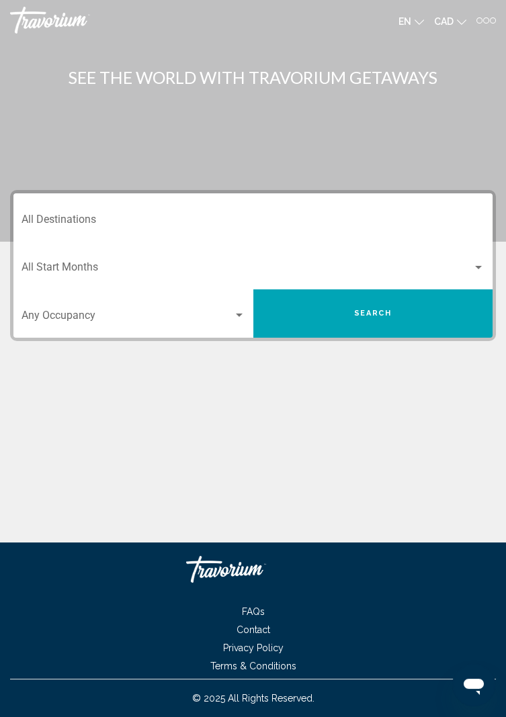
click at [92, 216] on input "Destination All Destinations" at bounding box center [252, 222] width 463 height 12
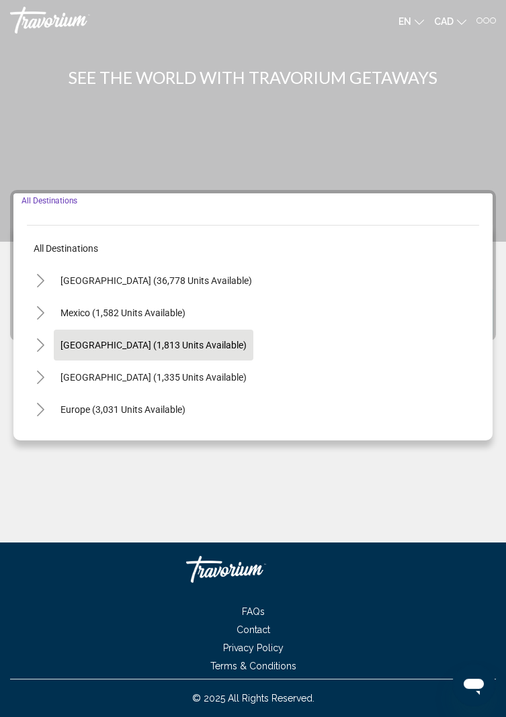
click at [93, 349] on span "Canada (1,813 units available)" at bounding box center [153, 345] width 186 height 11
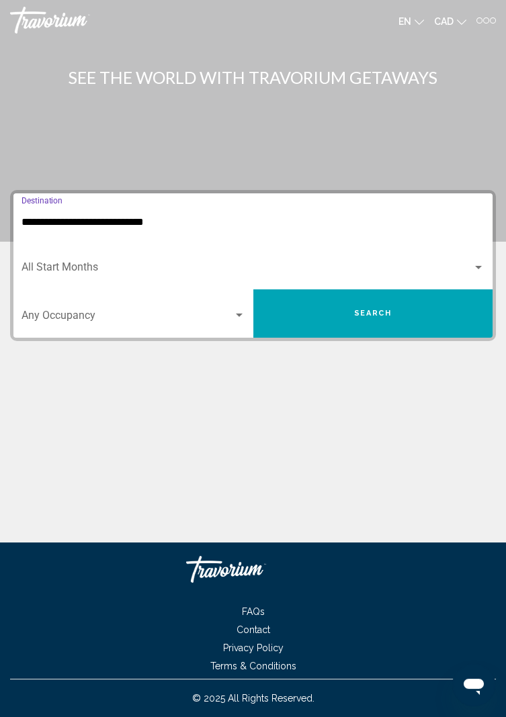
click at [93, 220] on input "**********" at bounding box center [252, 222] width 463 height 12
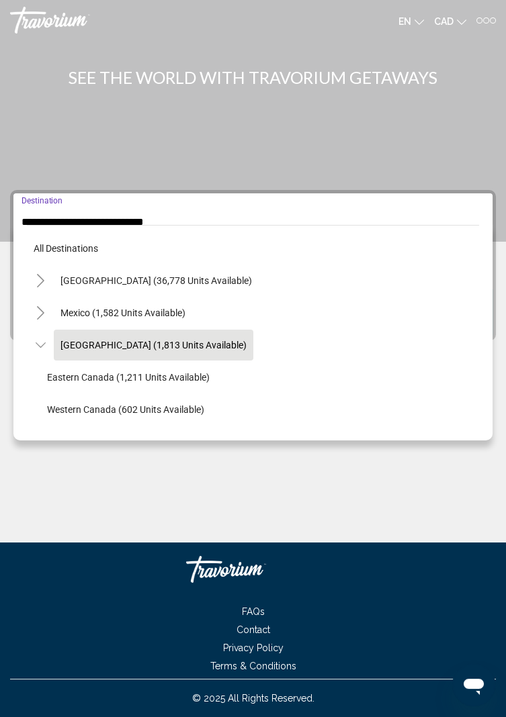
scroll to position [15, 0]
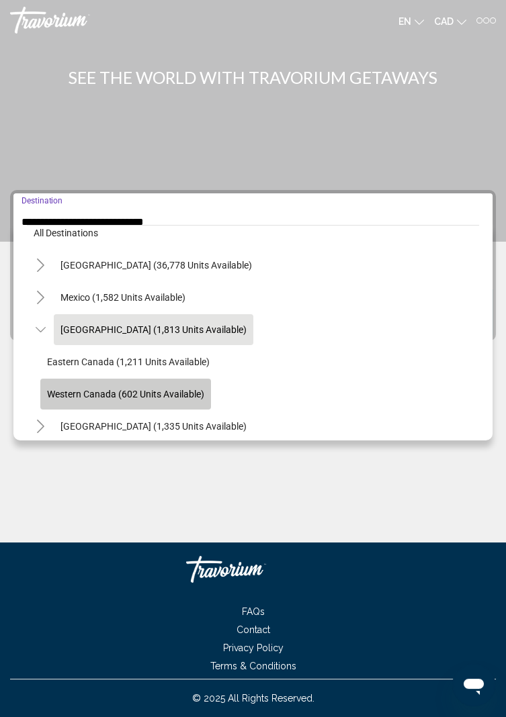
click at [127, 399] on button "Western Canada (602 units available)" at bounding box center [125, 394] width 171 height 31
type input "**********"
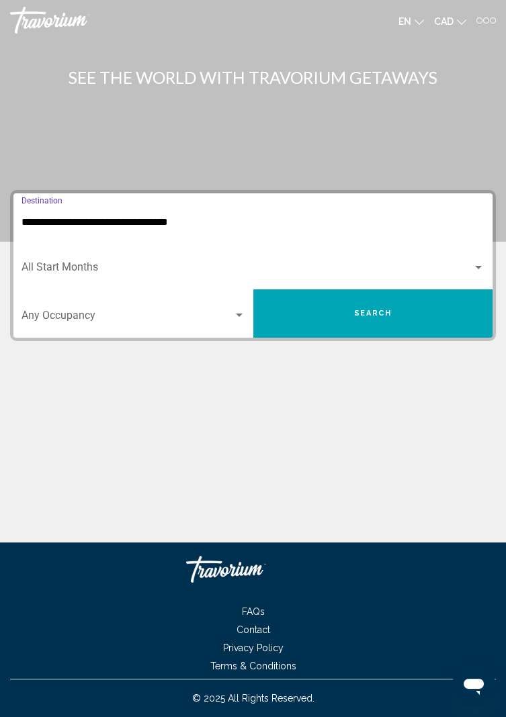
click at [438, 319] on button "Search" at bounding box center [373, 313] width 240 height 48
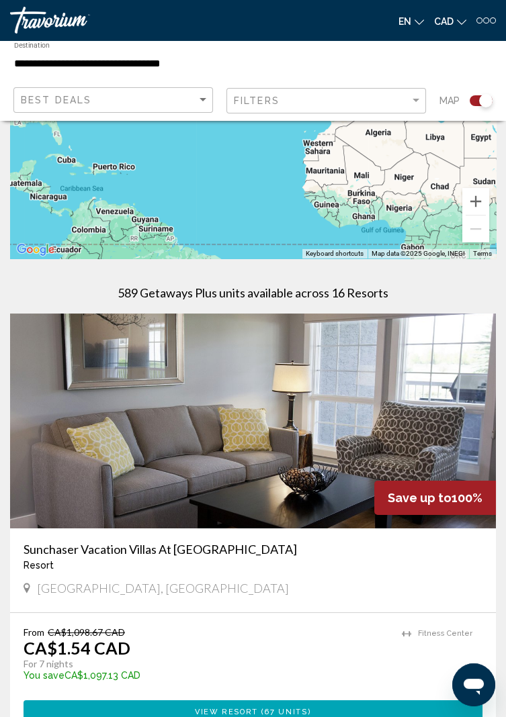
scroll to position [154, 0]
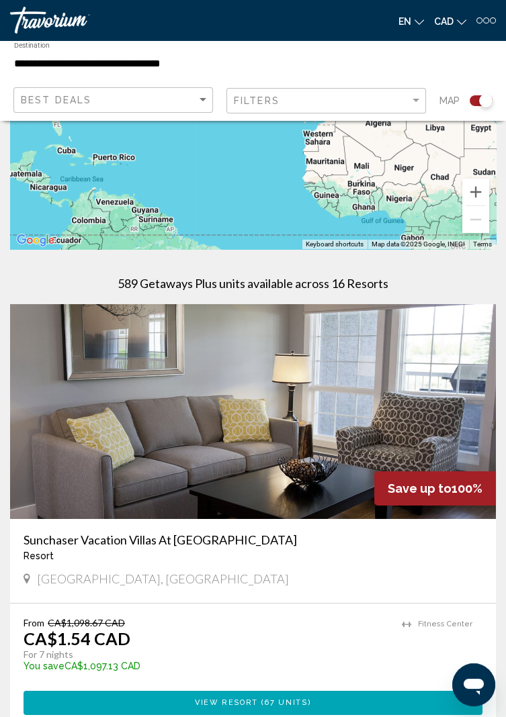
click at [308, 707] on button "View Resort ( 67 units )" at bounding box center [253, 703] width 459 height 24
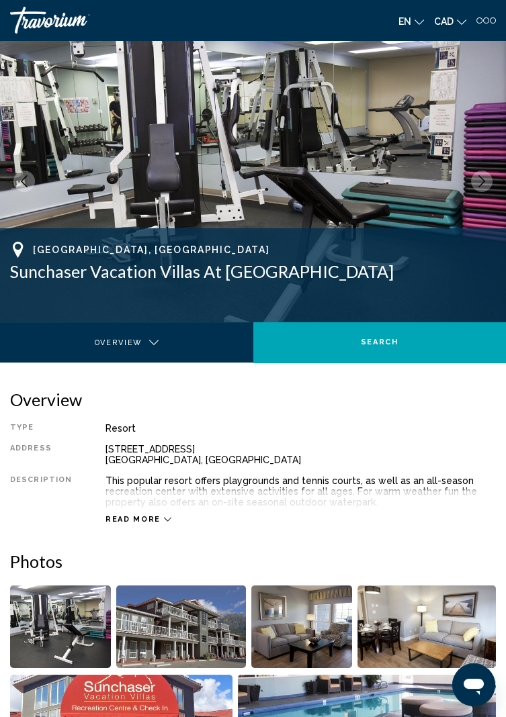
click at [152, 520] on span "Read more" at bounding box center [132, 519] width 55 height 9
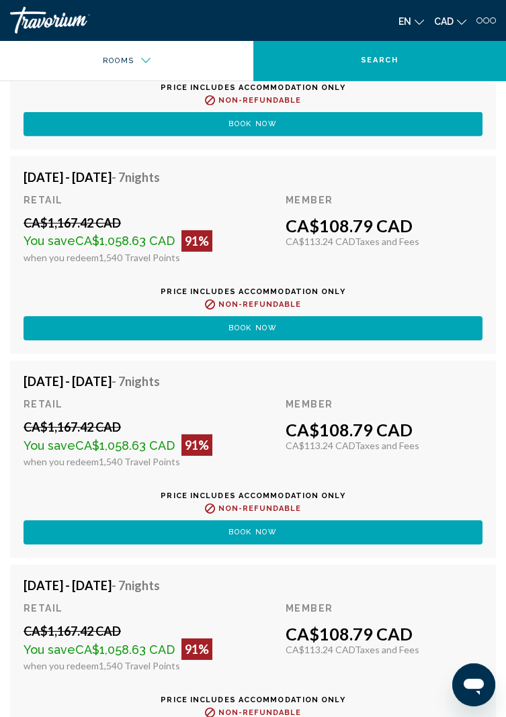
scroll to position [7324, 0]
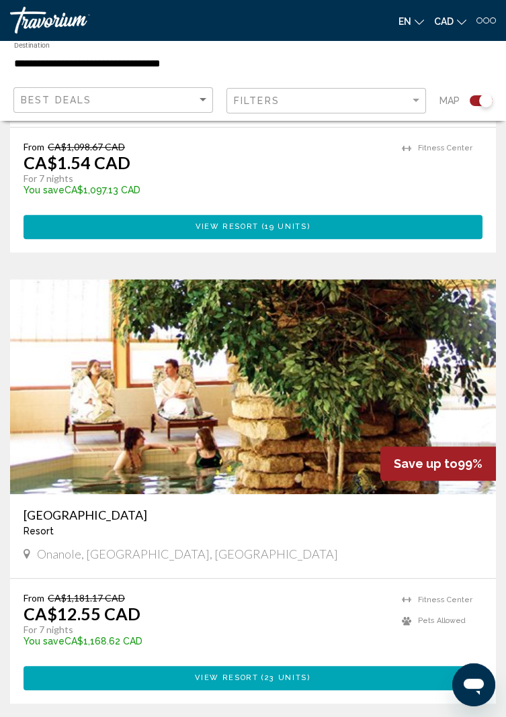
scroll to position [1083, 0]
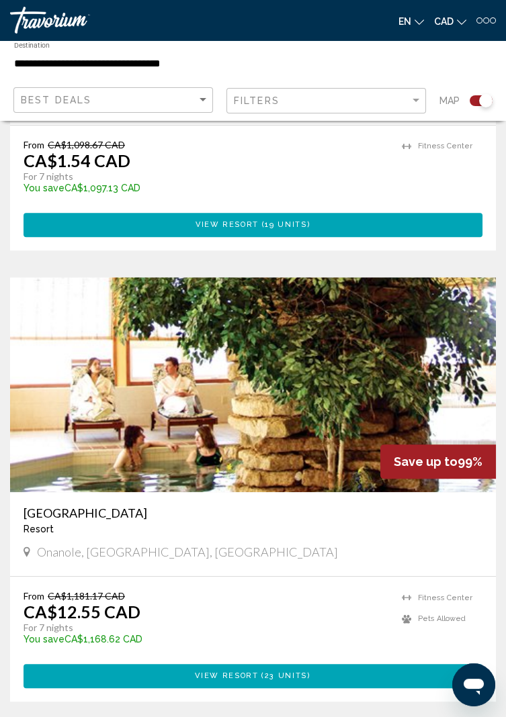
click at [296, 678] on span "23 units" at bounding box center [286, 676] width 42 height 9
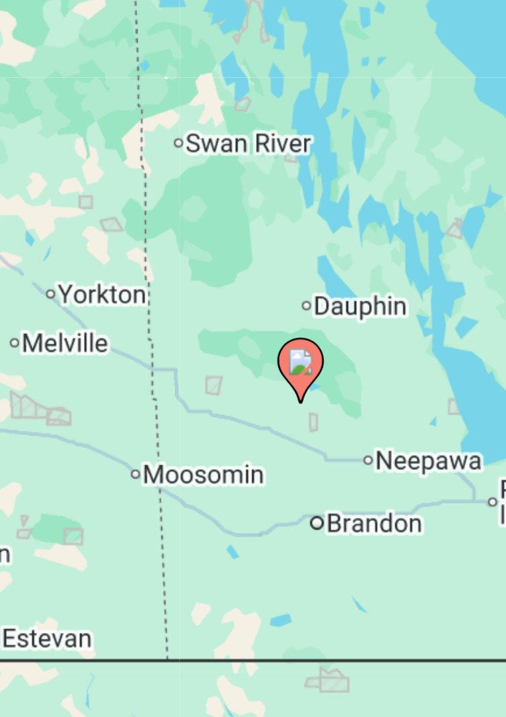
scroll to position [1580, 0]
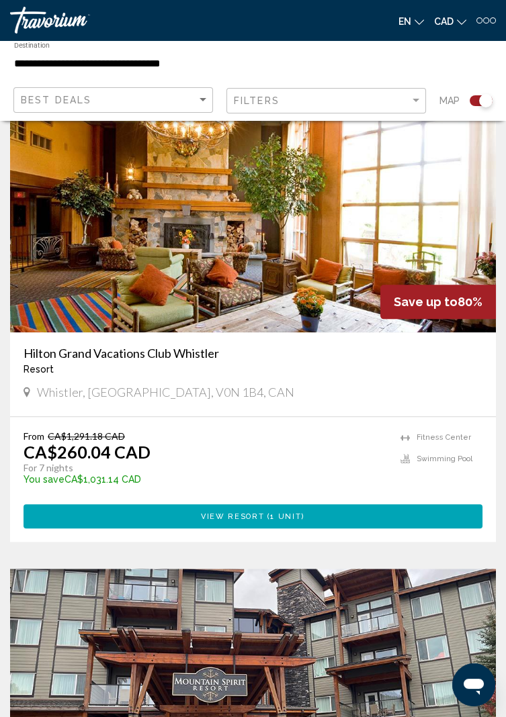
scroll to position [2599, 0]
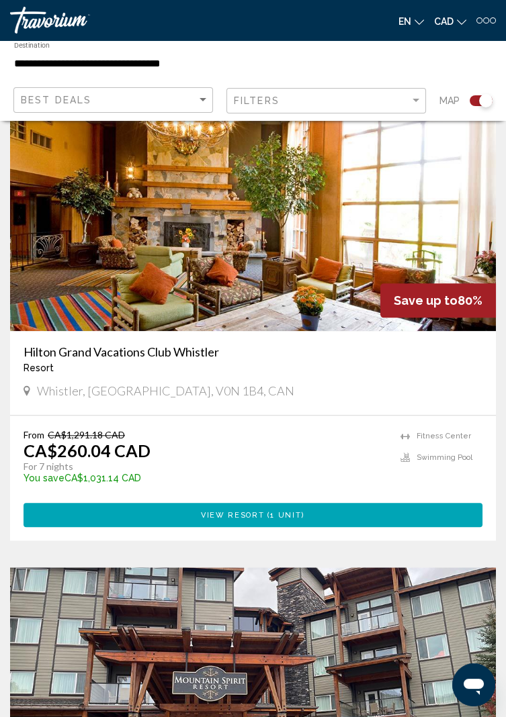
click at [349, 521] on button "View Resort ( 1 unit )" at bounding box center [253, 515] width 459 height 24
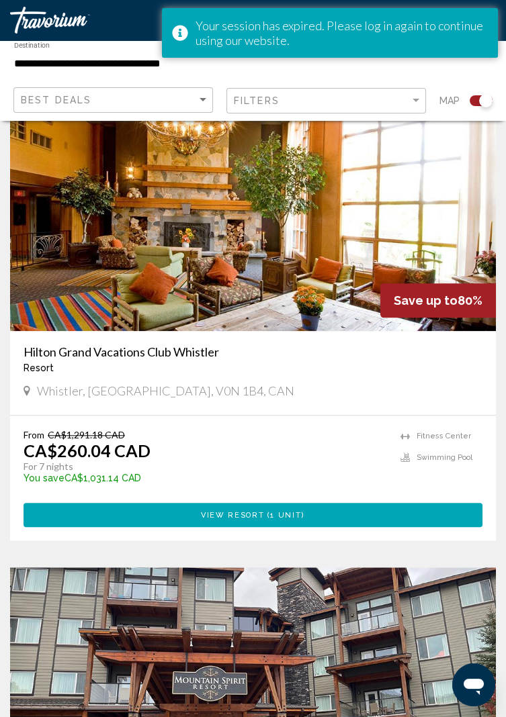
scroll to position [2642, 0]
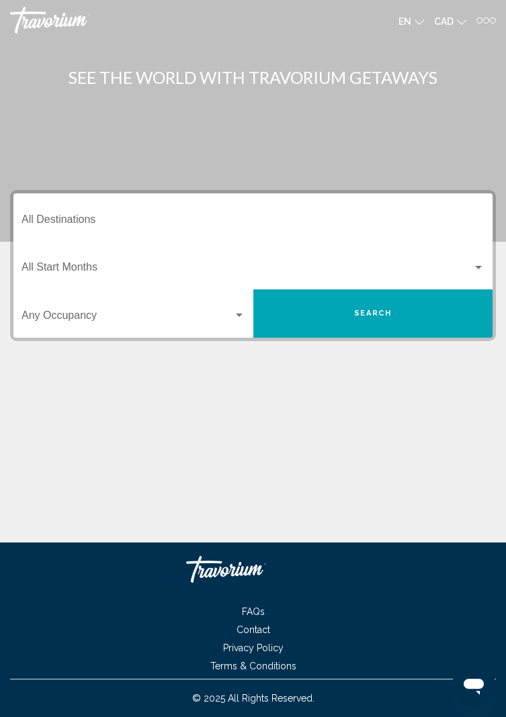
click at [167, 235] on div "Destination All Destinations" at bounding box center [252, 218] width 463 height 42
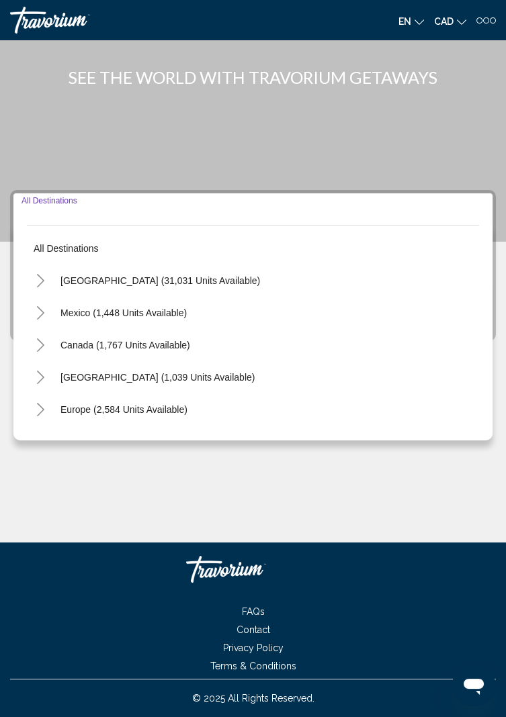
scroll to position [43, 0]
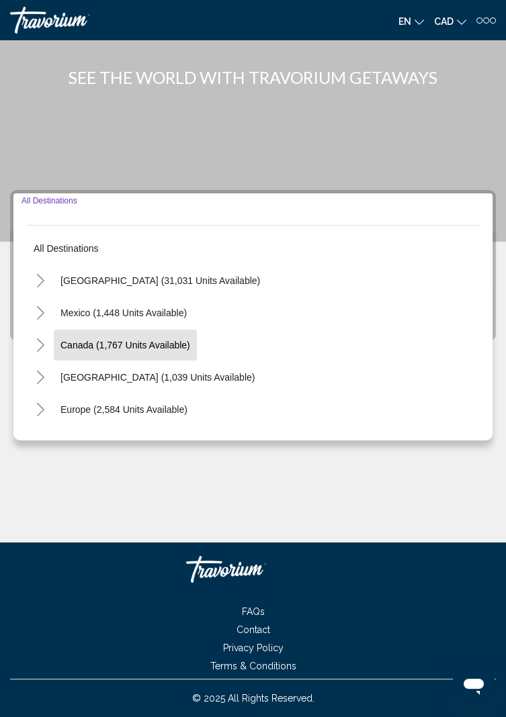
click at [154, 340] on span "Canada (1,767 units available)" at bounding box center [125, 345] width 130 height 11
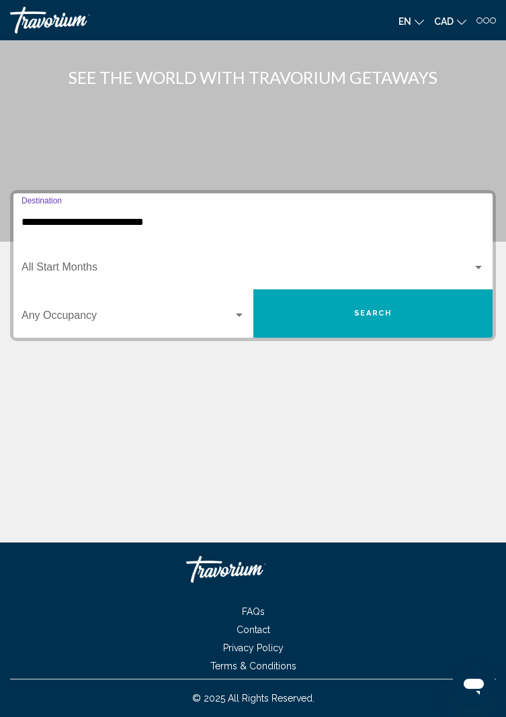
click at [121, 216] on input "**********" at bounding box center [252, 222] width 463 height 12
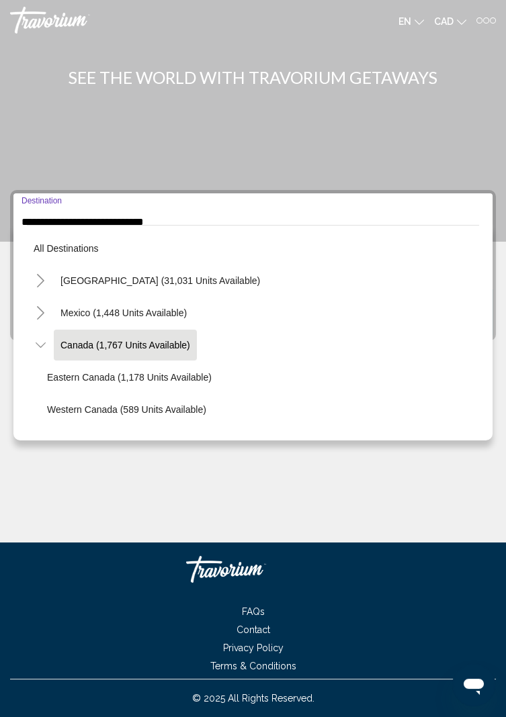
scroll to position [15, 0]
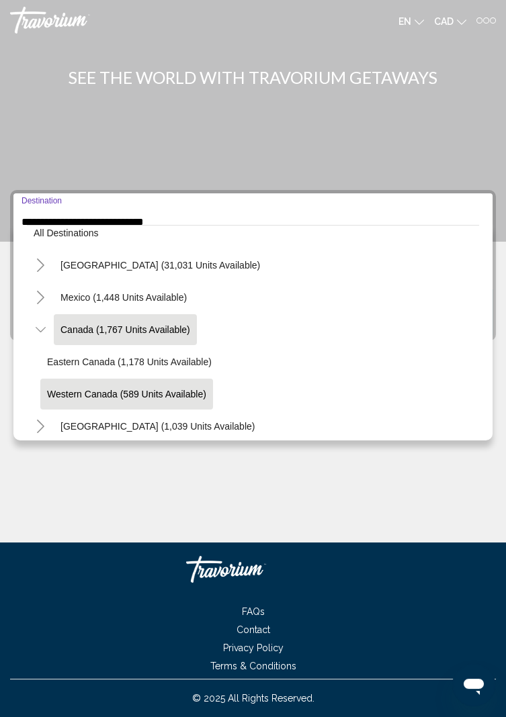
click at [126, 396] on span "Western Canada (589 units available)" at bounding box center [126, 394] width 159 height 11
type input "**********"
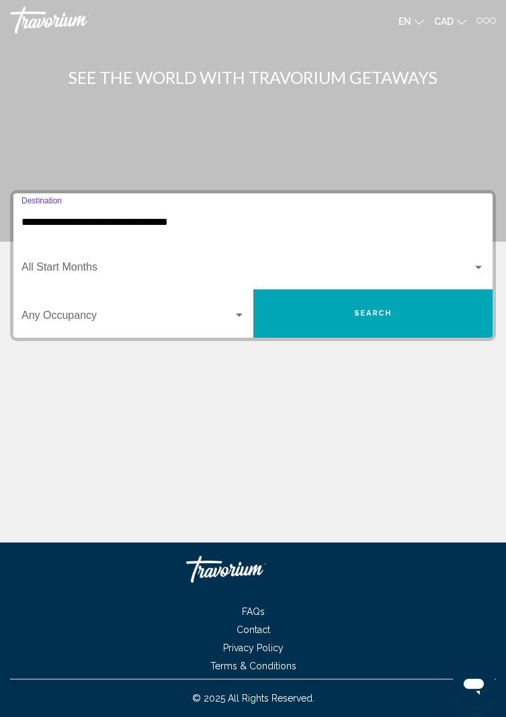
scroll to position [43, 0]
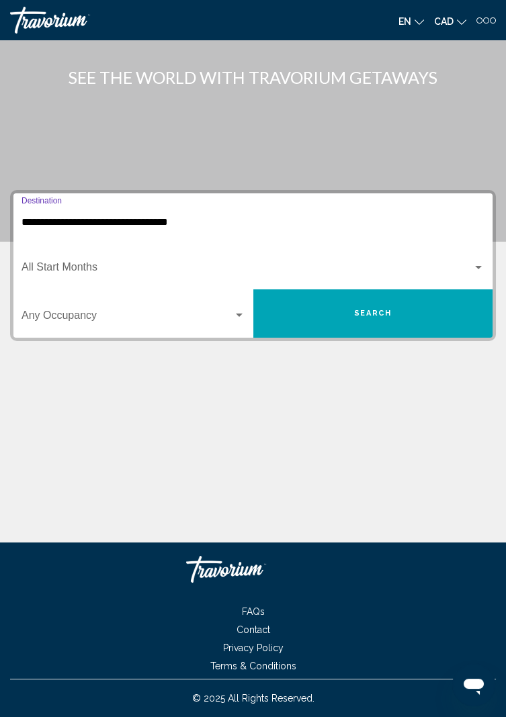
click at [415, 289] on button "Search" at bounding box center [373, 313] width 240 height 48
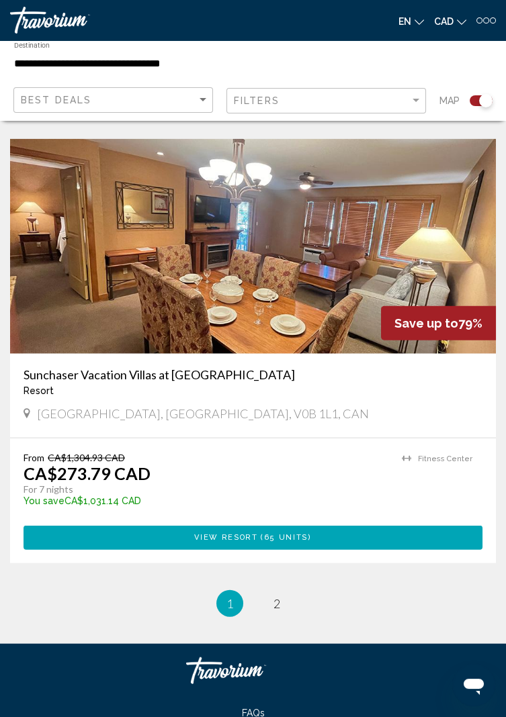
scroll to position [5285, 0]
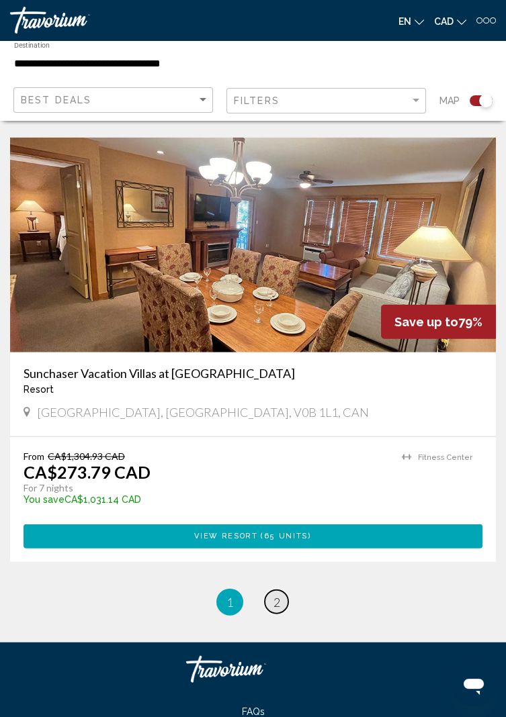
click at [280, 611] on link "page 2" at bounding box center [277, 602] width 24 height 24
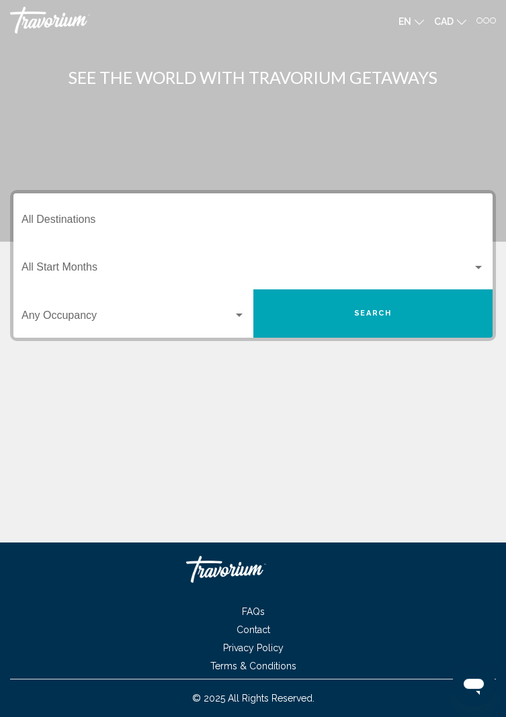
click at [151, 216] on input "Destination All Destinations" at bounding box center [252, 222] width 463 height 12
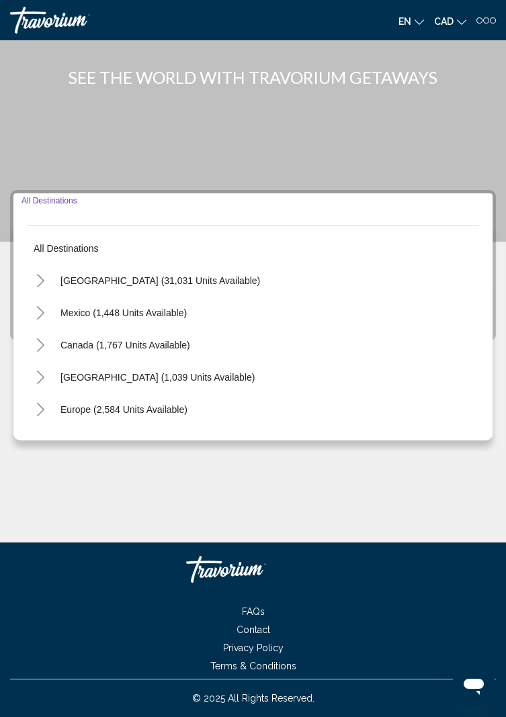
click at [46, 267] on button "Toggle United States (31,031 units available)" at bounding box center [40, 280] width 27 height 27
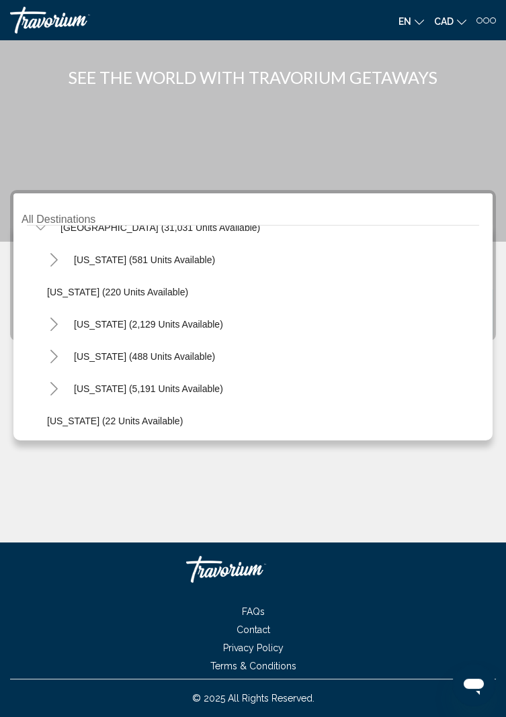
scroll to position [54, 0]
click at [60, 310] on button "Toggle California (2,129 units available)" at bounding box center [53, 323] width 27 height 27
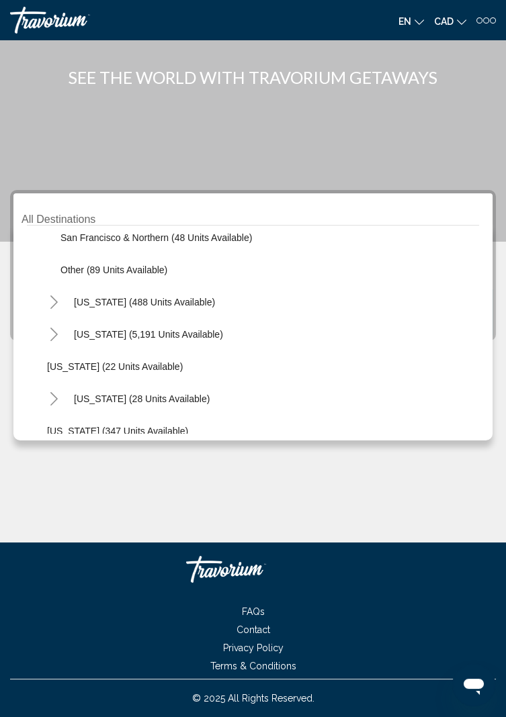
scroll to position [271, 0]
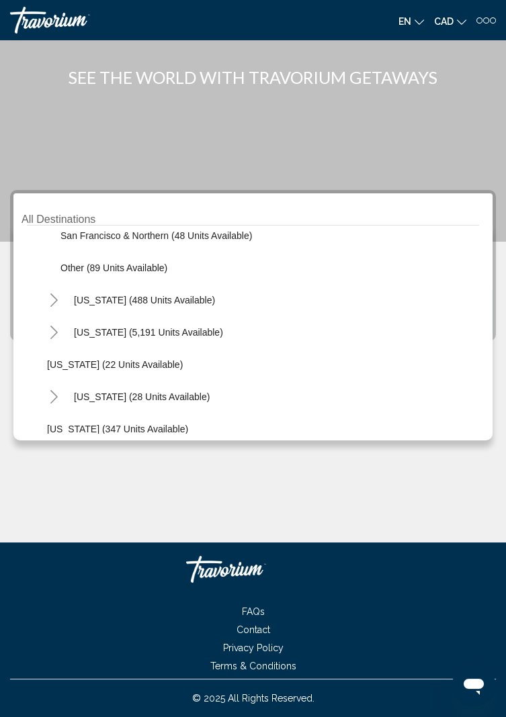
click at [63, 319] on button "Toggle Florida (5,191 units available)" at bounding box center [53, 332] width 27 height 27
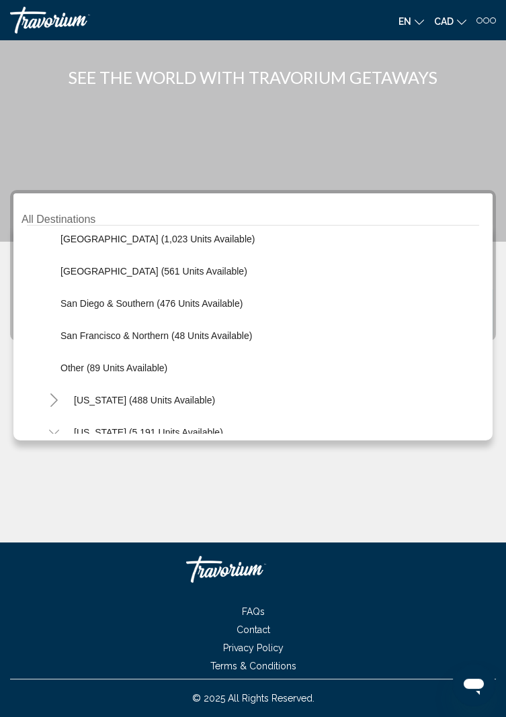
scroll to position [169, 0]
